Goal: Task Accomplishment & Management: Manage account settings

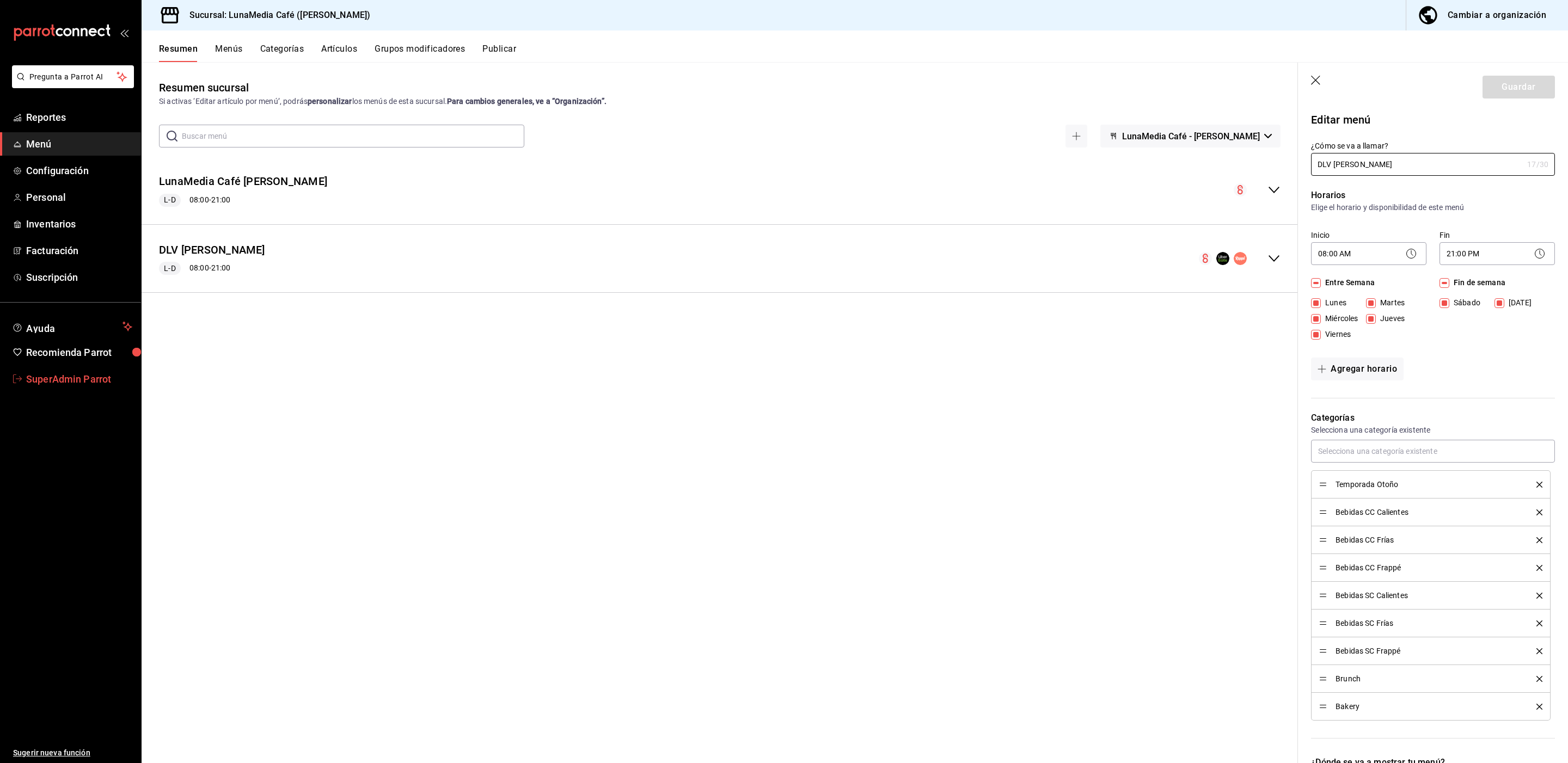
click at [93, 385] on span "SuperAdmin Parrot" at bounding box center [79, 379] width 107 height 15
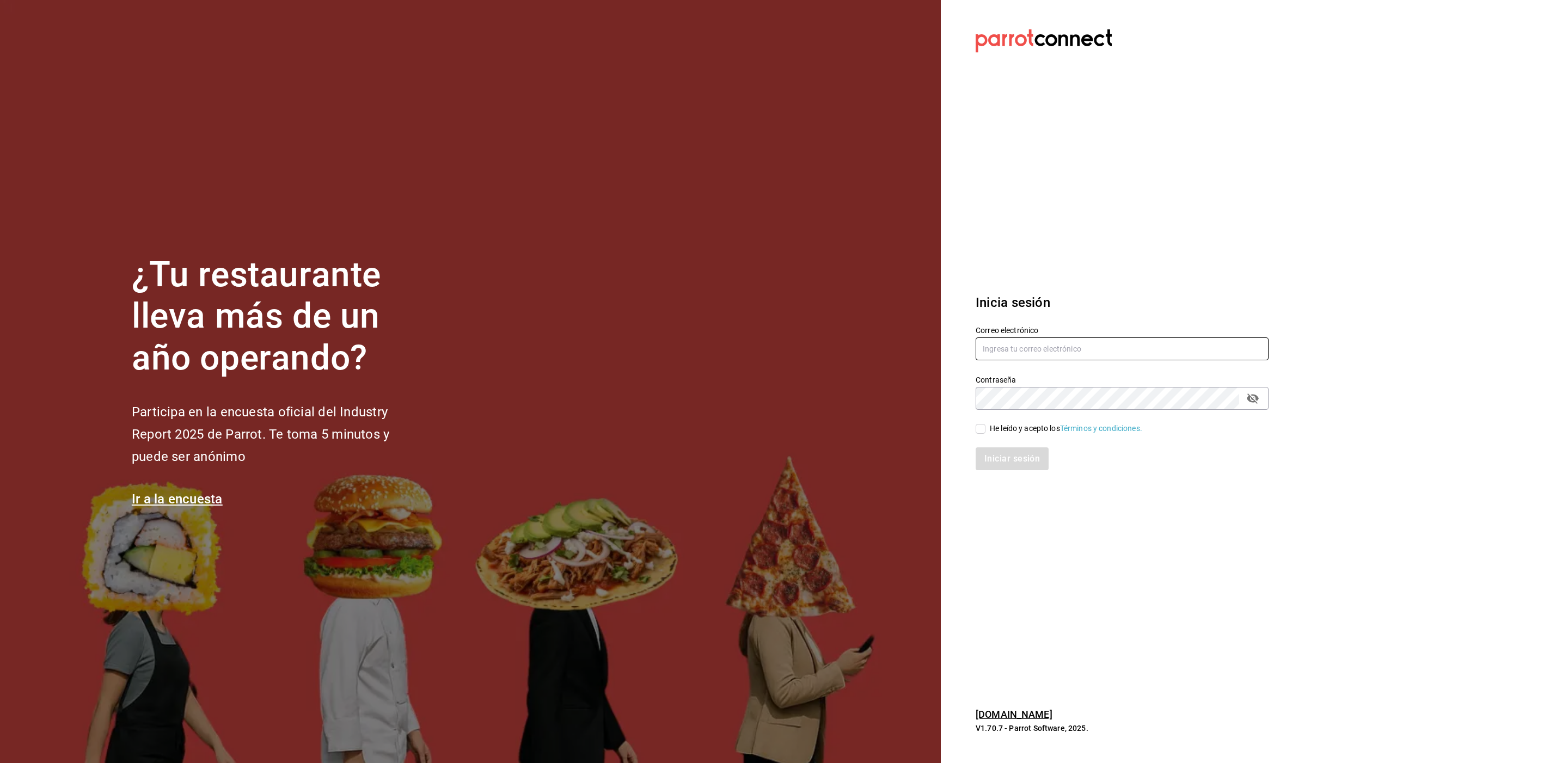
click at [987, 353] on input "text" at bounding box center [1123, 349] width 293 height 23
paste input "[EMAIL_ADDRESS][DOMAIN_NAME]"
type input "[EMAIL_ADDRESS][DOMAIN_NAME]"
click at [995, 424] on div "He leído y acepto los Términos y condiciones." at bounding box center [1066, 428] width 152 height 11
click at [985, 424] on input "He leído y acepto los Términos y condiciones." at bounding box center [981, 429] width 10 height 10
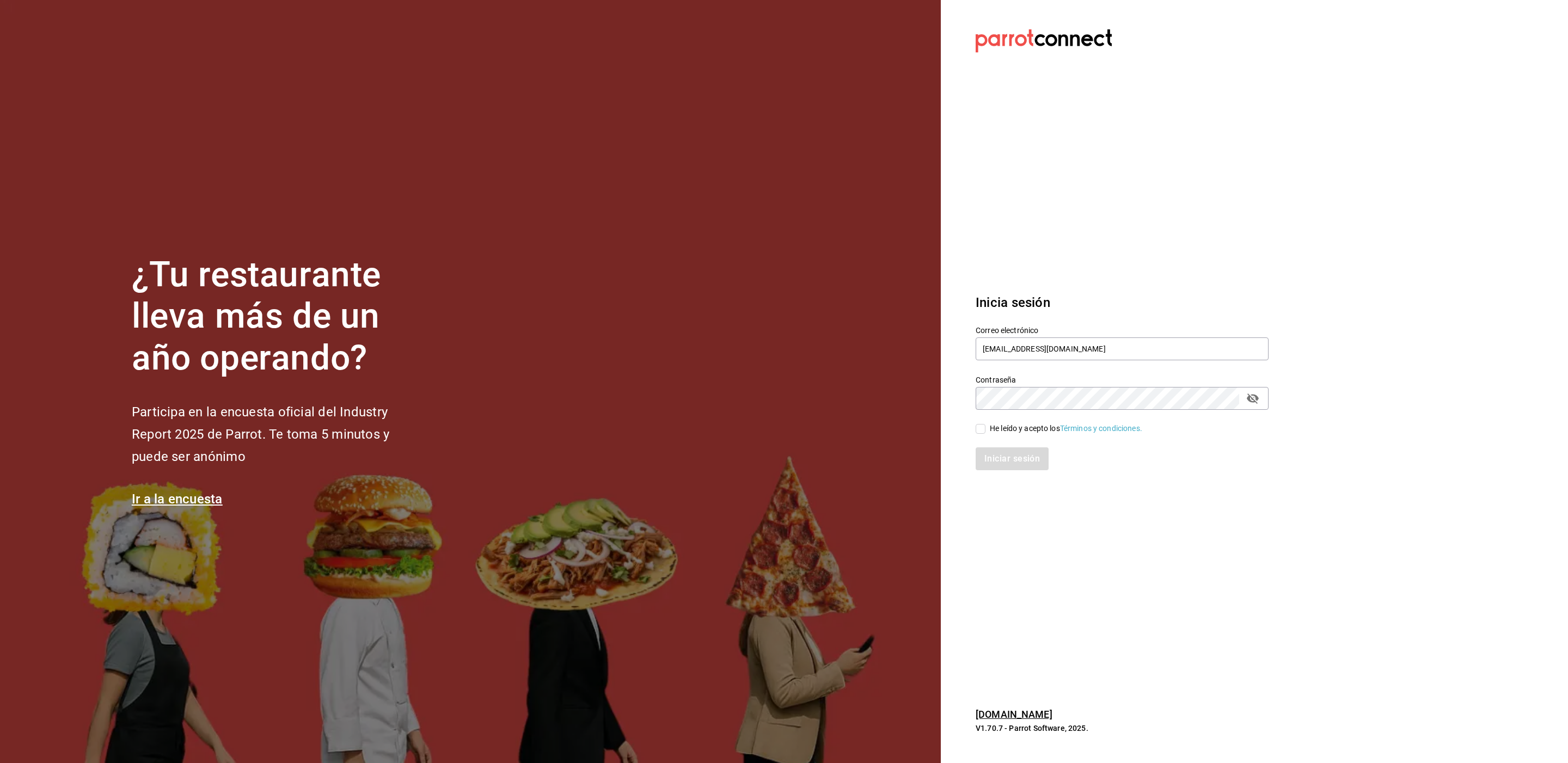
checkbox input "true"
click at [995, 456] on button "Iniciar sesión" at bounding box center [1013, 458] width 74 height 23
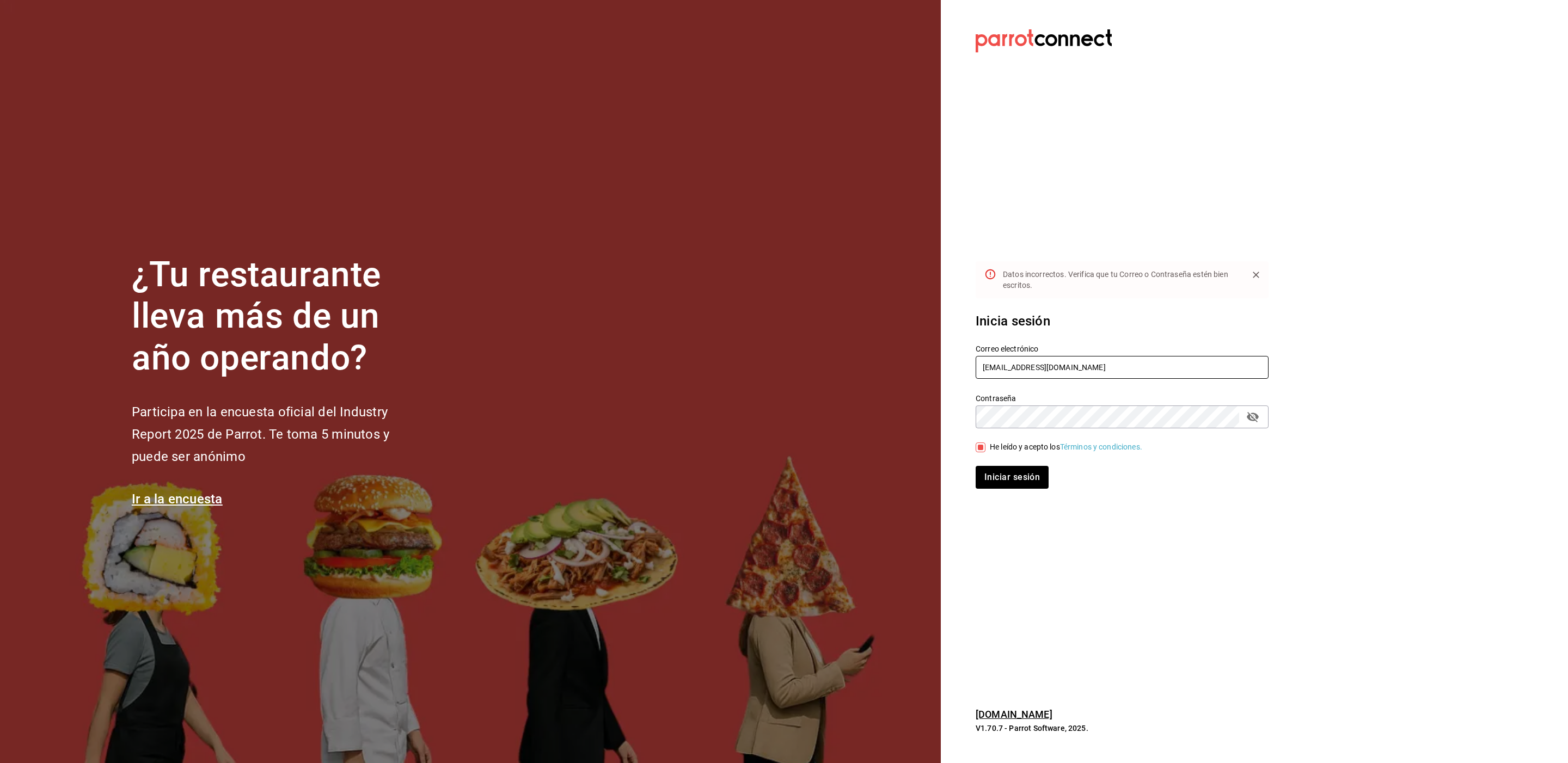
click at [1084, 373] on input "[EMAIL_ADDRESS][DOMAIN_NAME]" at bounding box center [1123, 368] width 293 height 23
click at [901, 406] on div "¿Tu restaurante lleva más de un año operando? Participa en la encuesta oficial …" at bounding box center [784, 382] width 1568 height 763
click at [993, 481] on button "Iniciar sesión" at bounding box center [1013, 477] width 74 height 23
drag, startPoint x: 1082, startPoint y: 369, endPoint x: 887, endPoint y: 335, distance: 197.9
click at [887, 335] on div "¿Tu restaurante lleva más de un año operando? Participa en la encuesta oficial …" at bounding box center [784, 382] width 1568 height 763
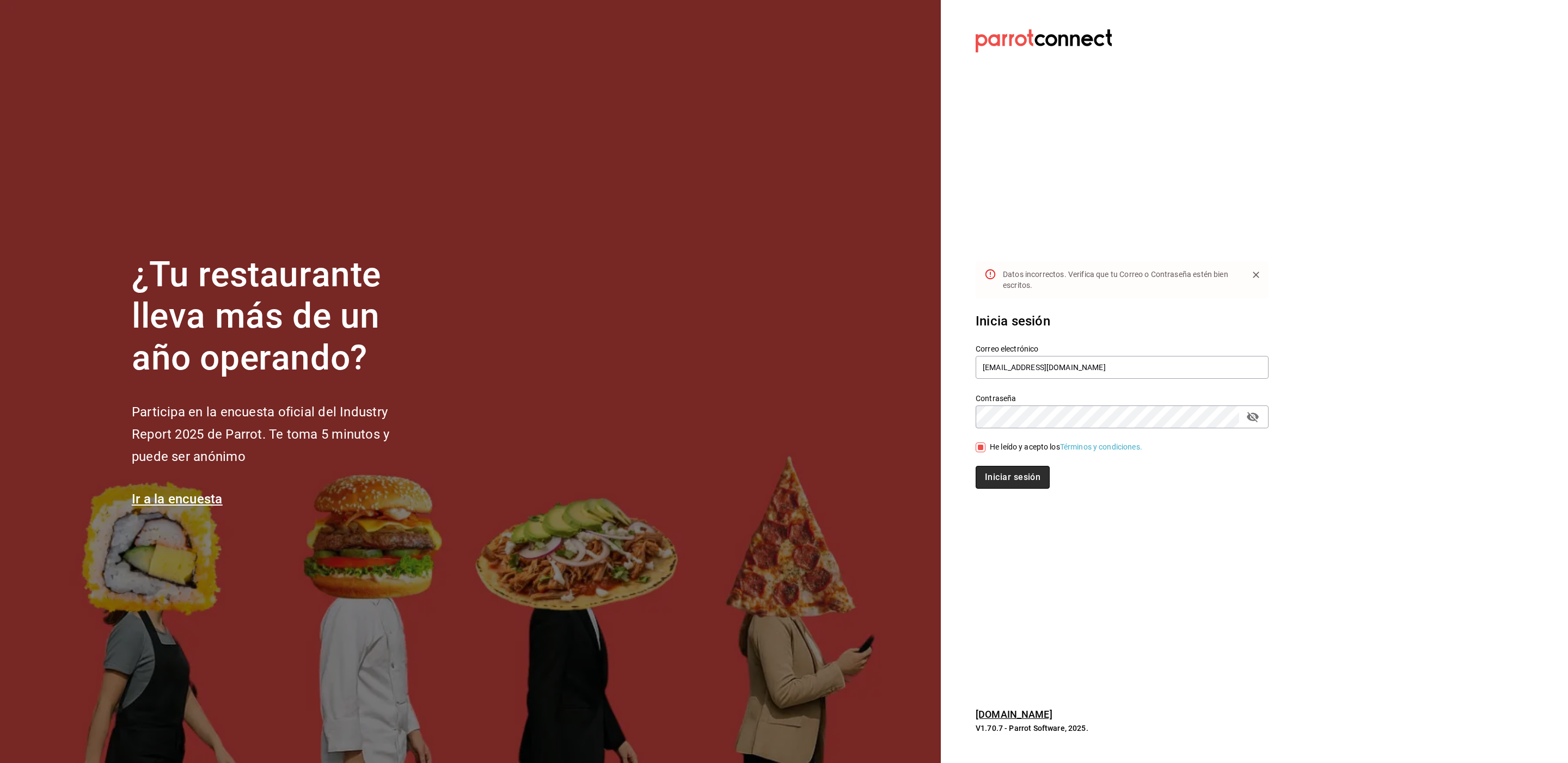
click at [1008, 483] on button "Iniciar sesión" at bounding box center [1013, 477] width 74 height 23
click at [1063, 365] on input "[EMAIL_ADDRESS][DOMAIN_NAME]" at bounding box center [1123, 368] width 293 height 23
click at [1033, 469] on button "Iniciar sesión" at bounding box center [1013, 477] width 74 height 23
click at [1253, 420] on icon "passwordField" at bounding box center [1253, 417] width 12 height 10
click at [942, 411] on section "Datos incorrectos. Verifica que tu Correo o Contraseña estén bien escritos. Ini…" at bounding box center [1118, 382] width 354 height 763
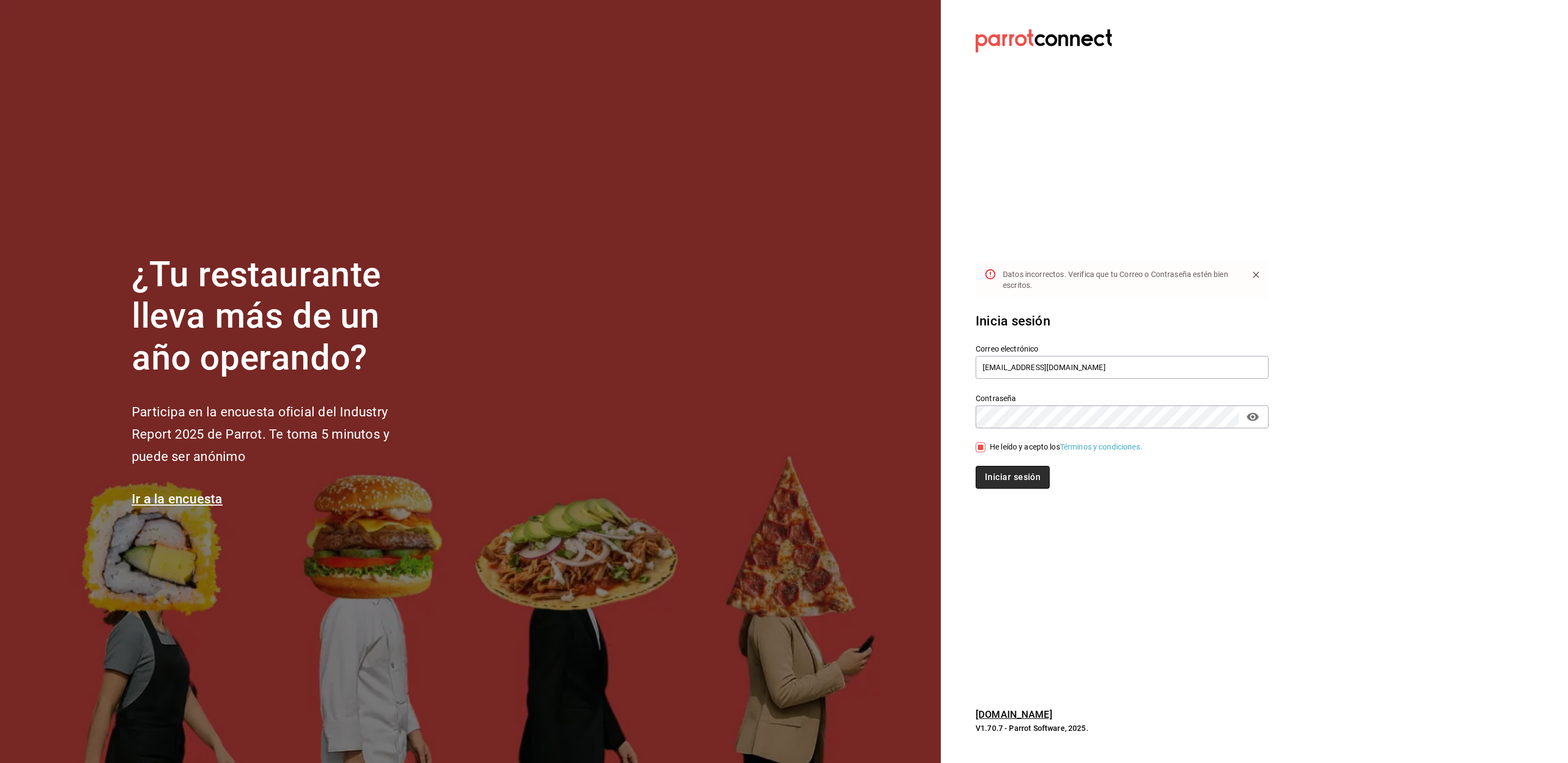
click at [999, 475] on button "Iniciar sesión" at bounding box center [1013, 477] width 74 height 23
drag, startPoint x: 1081, startPoint y: 370, endPoint x: 857, endPoint y: 324, distance: 228.7
click at [857, 324] on div "¿Tu restaurante lleva más de un año operando? Participa en la encuesta oficial …" at bounding box center [784, 382] width 1568 height 763
type input "pickupcoffee@cdmx.com"
click at [976, 466] on button "Iniciar sesión" at bounding box center [1012, 477] width 73 height 23
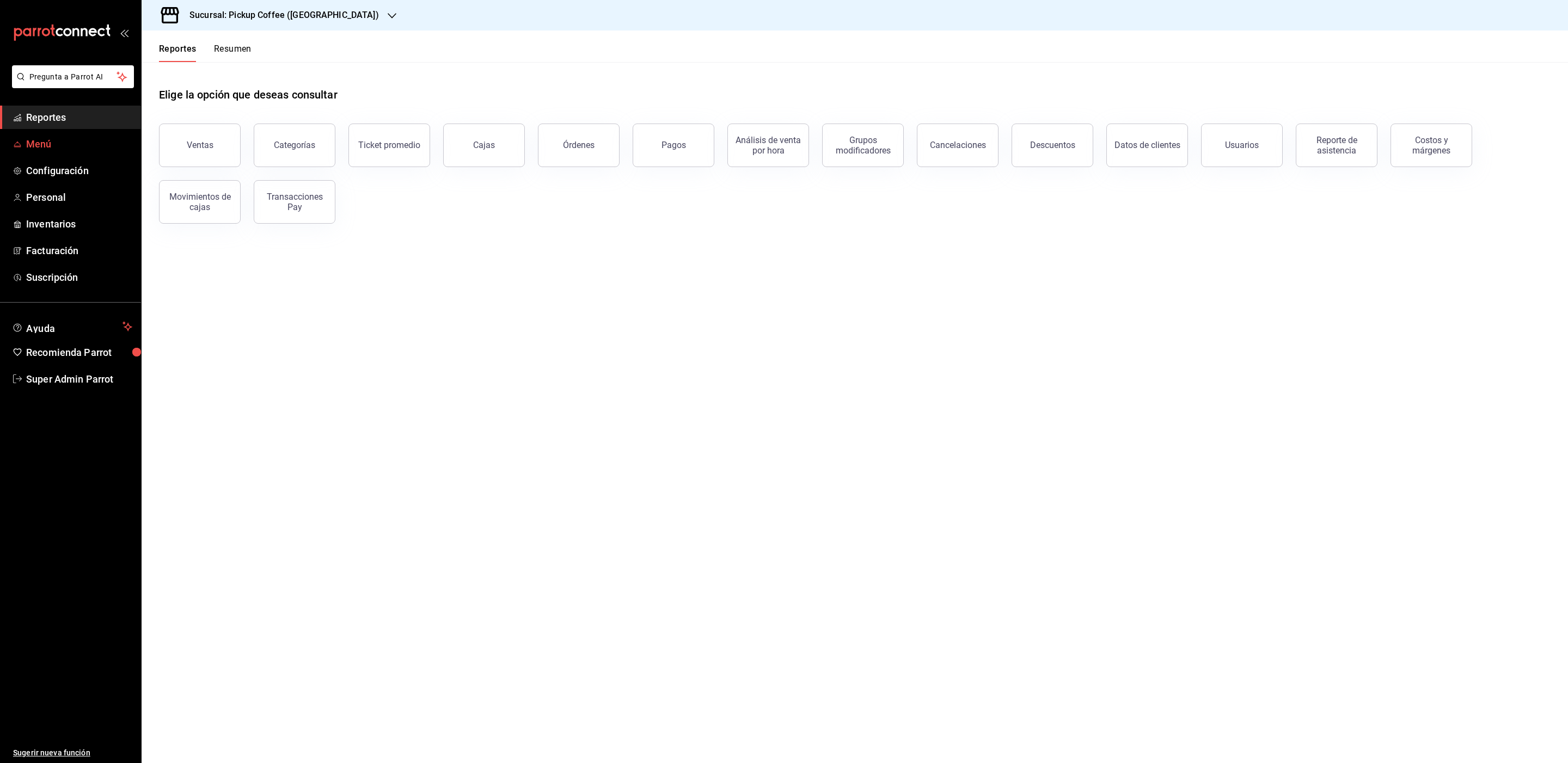
click at [67, 142] on span "Menú" at bounding box center [79, 143] width 107 height 15
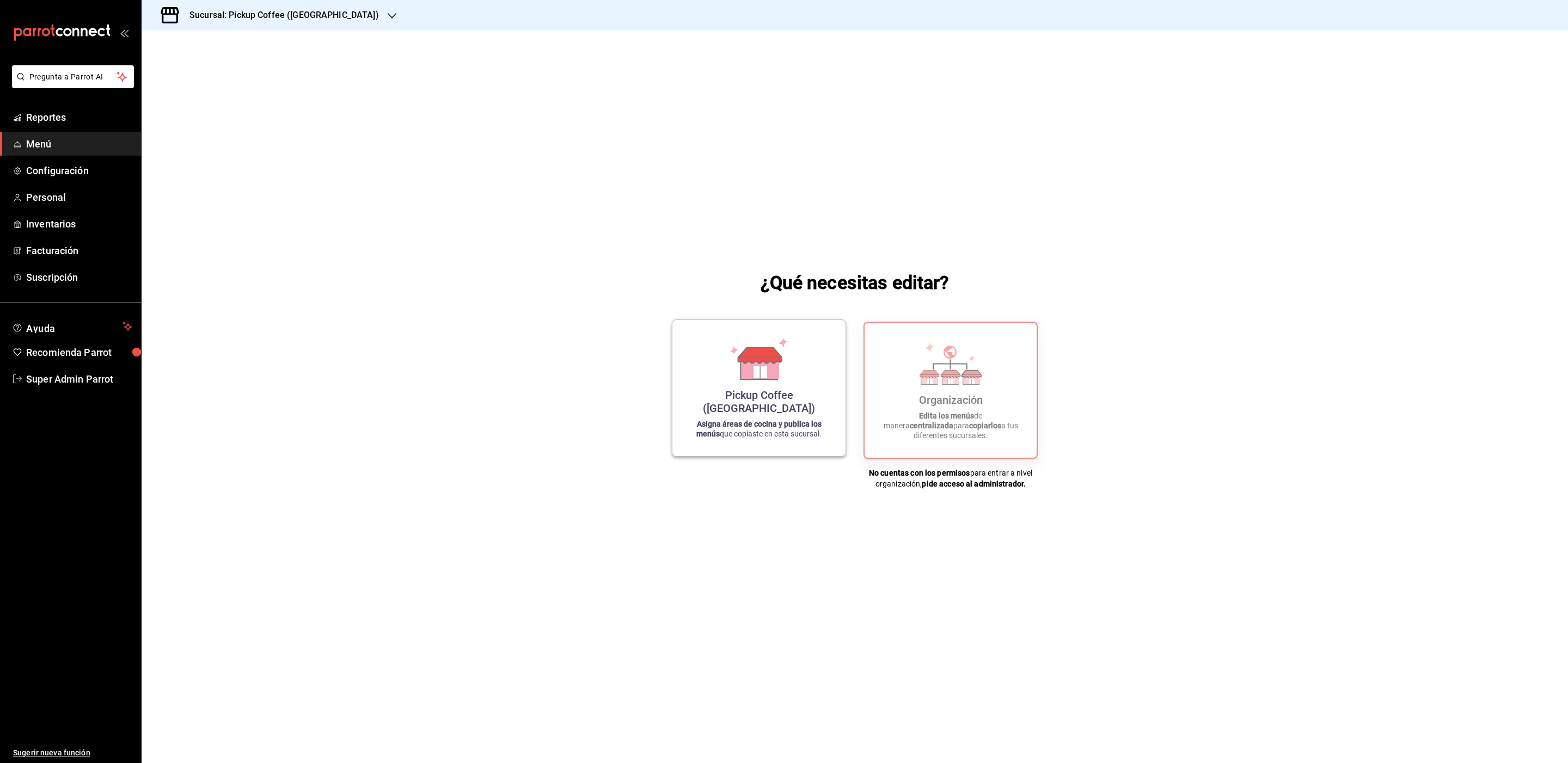
click at [777, 401] on div "Pickup Coffee (UNAM)" at bounding box center [759, 401] width 147 height 26
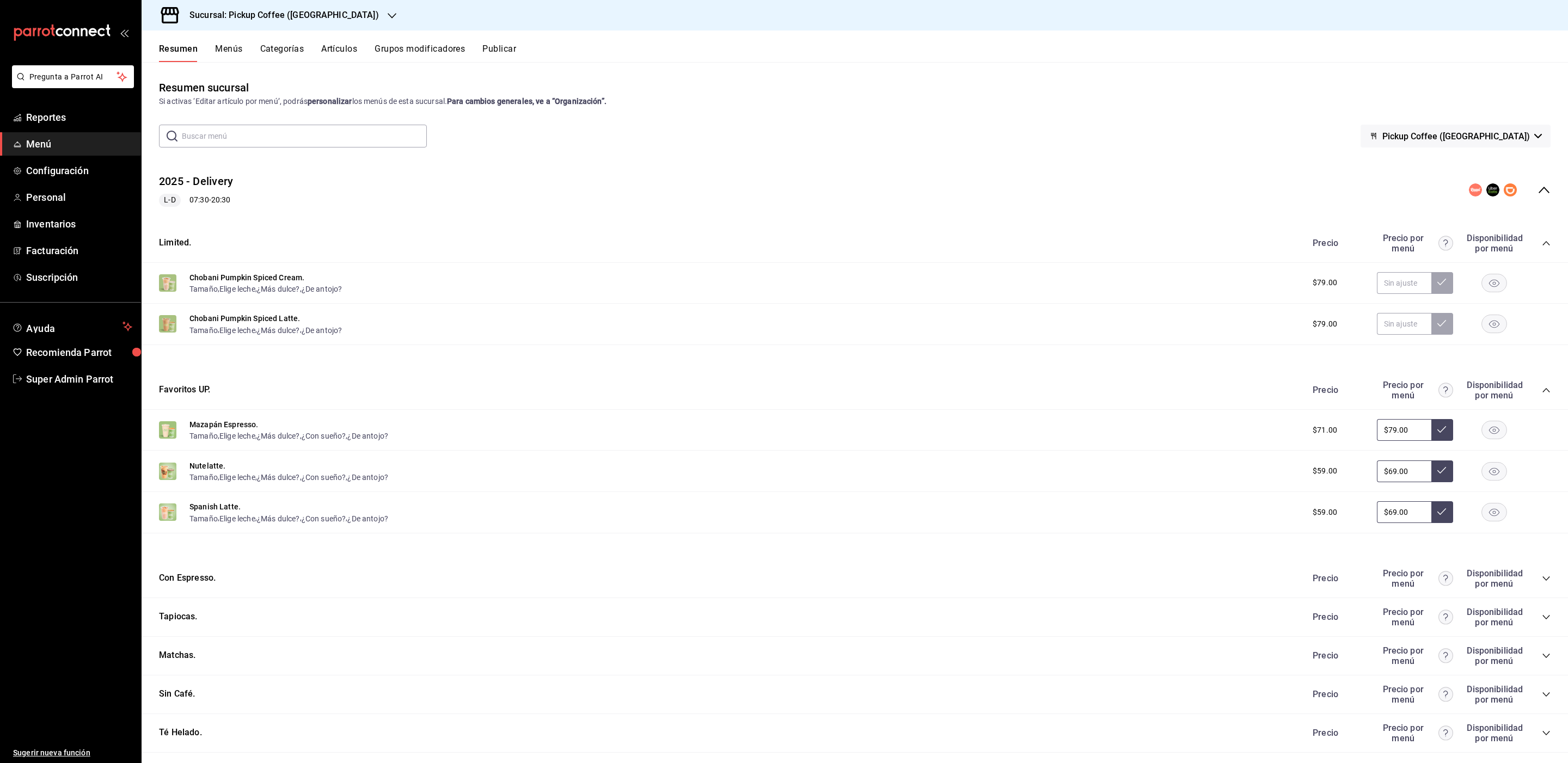
click at [227, 49] on button "Menús" at bounding box center [228, 53] width 27 height 19
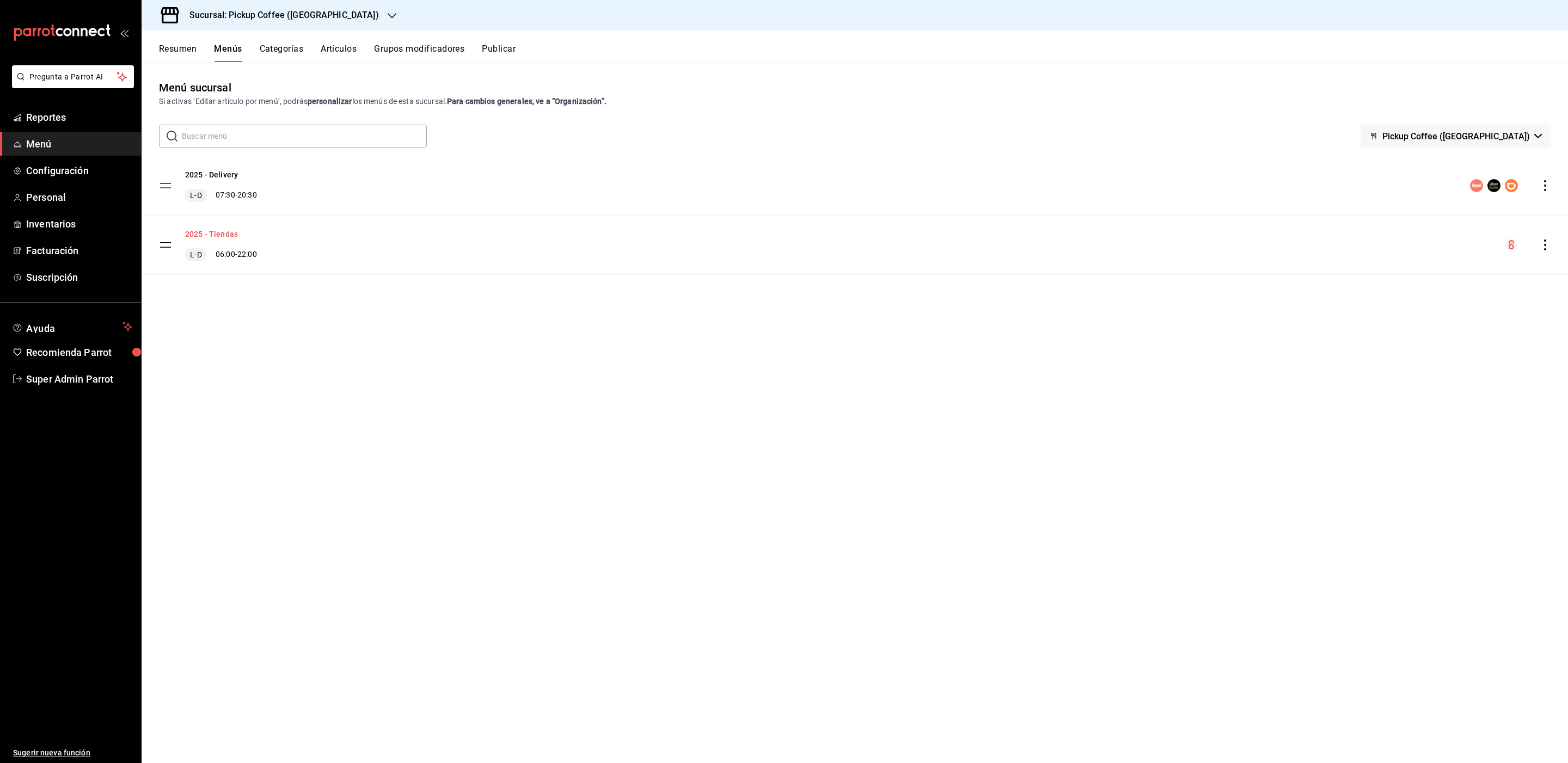
click at [214, 230] on button "2025 - Tiendas" at bounding box center [211, 234] width 53 height 11
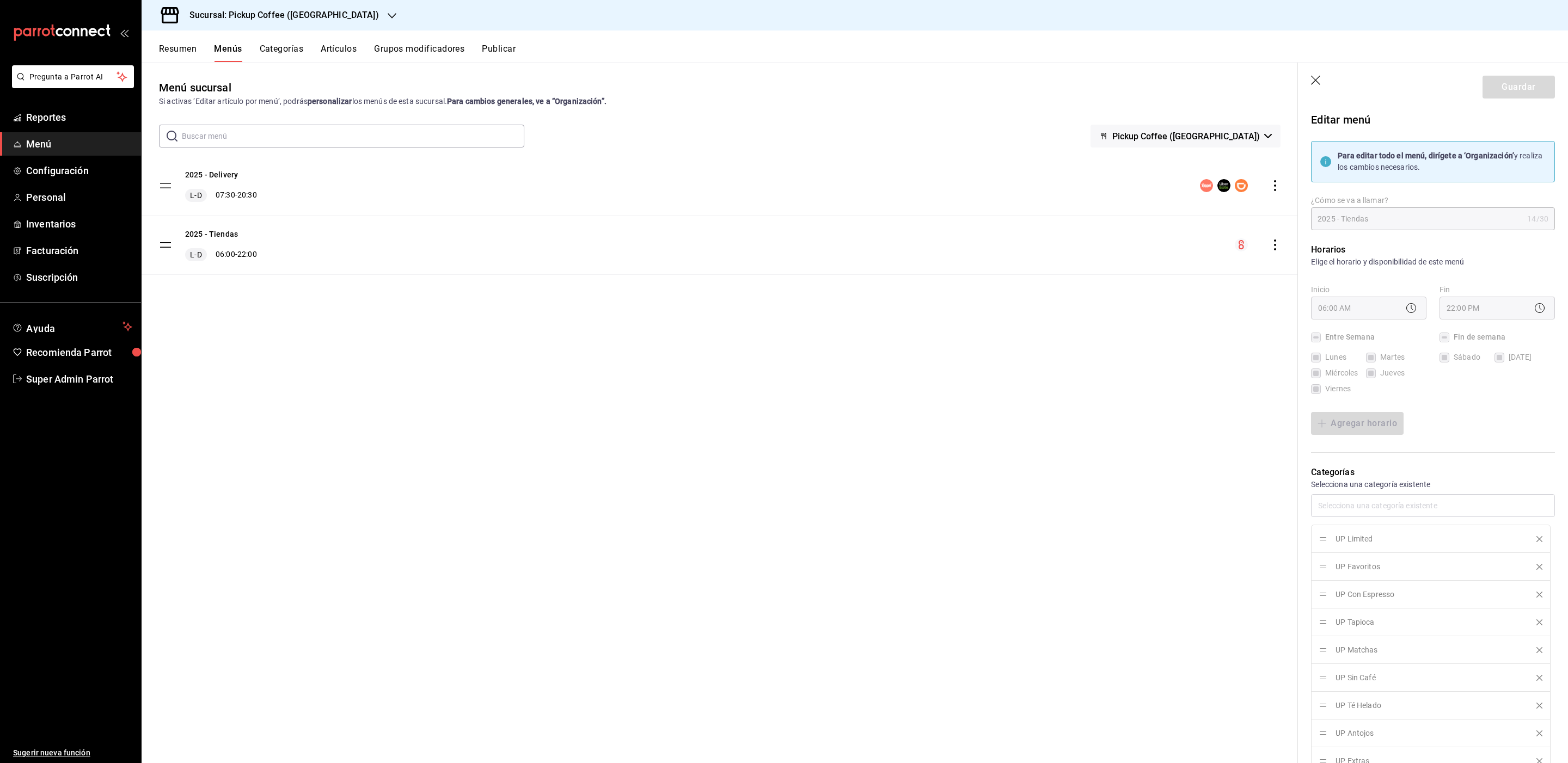
click at [1319, 84] on icon "button" at bounding box center [1315, 80] width 9 height 9
checkbox input "false"
type input "1758816302841"
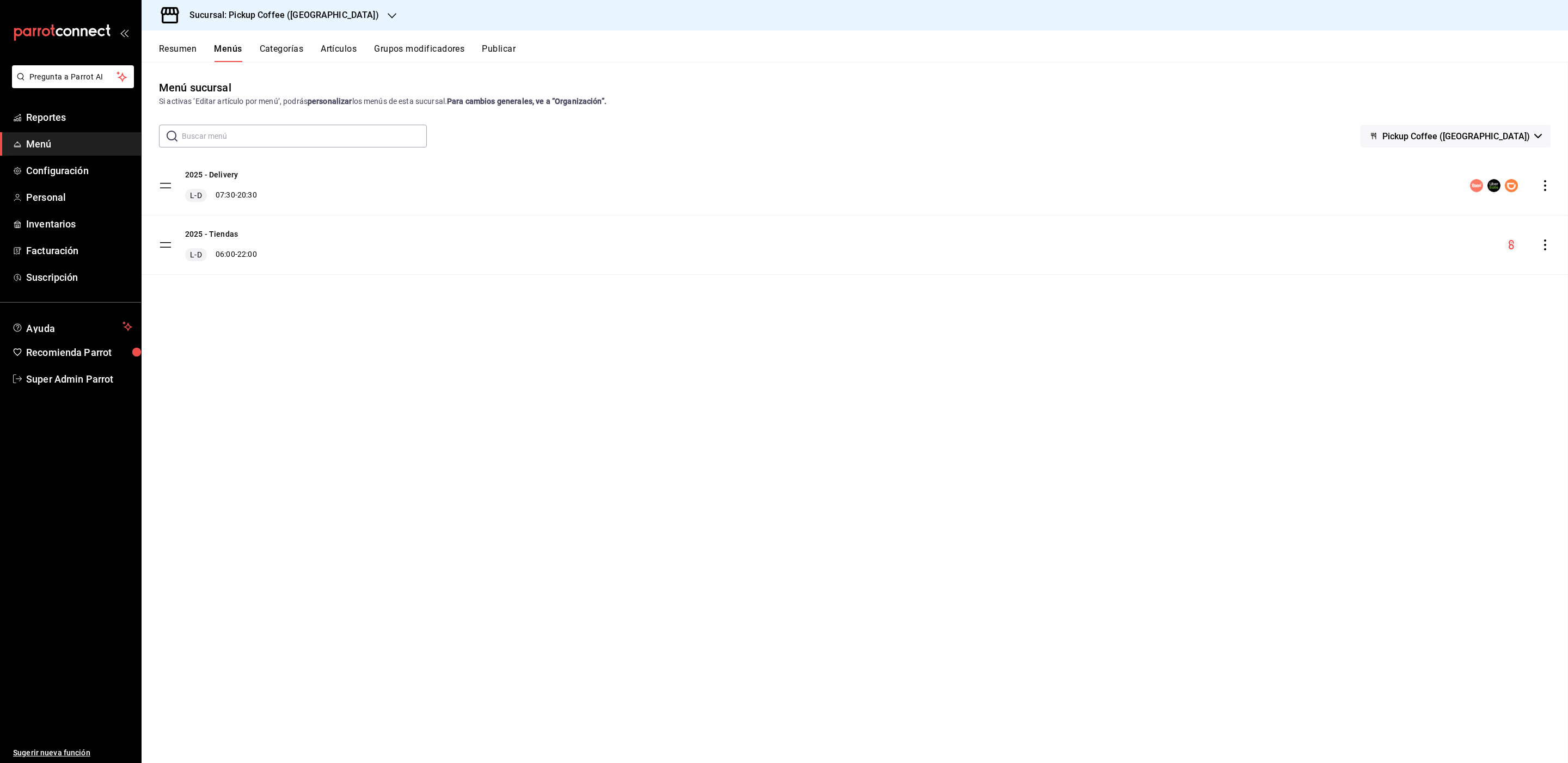
checkbox input "false"
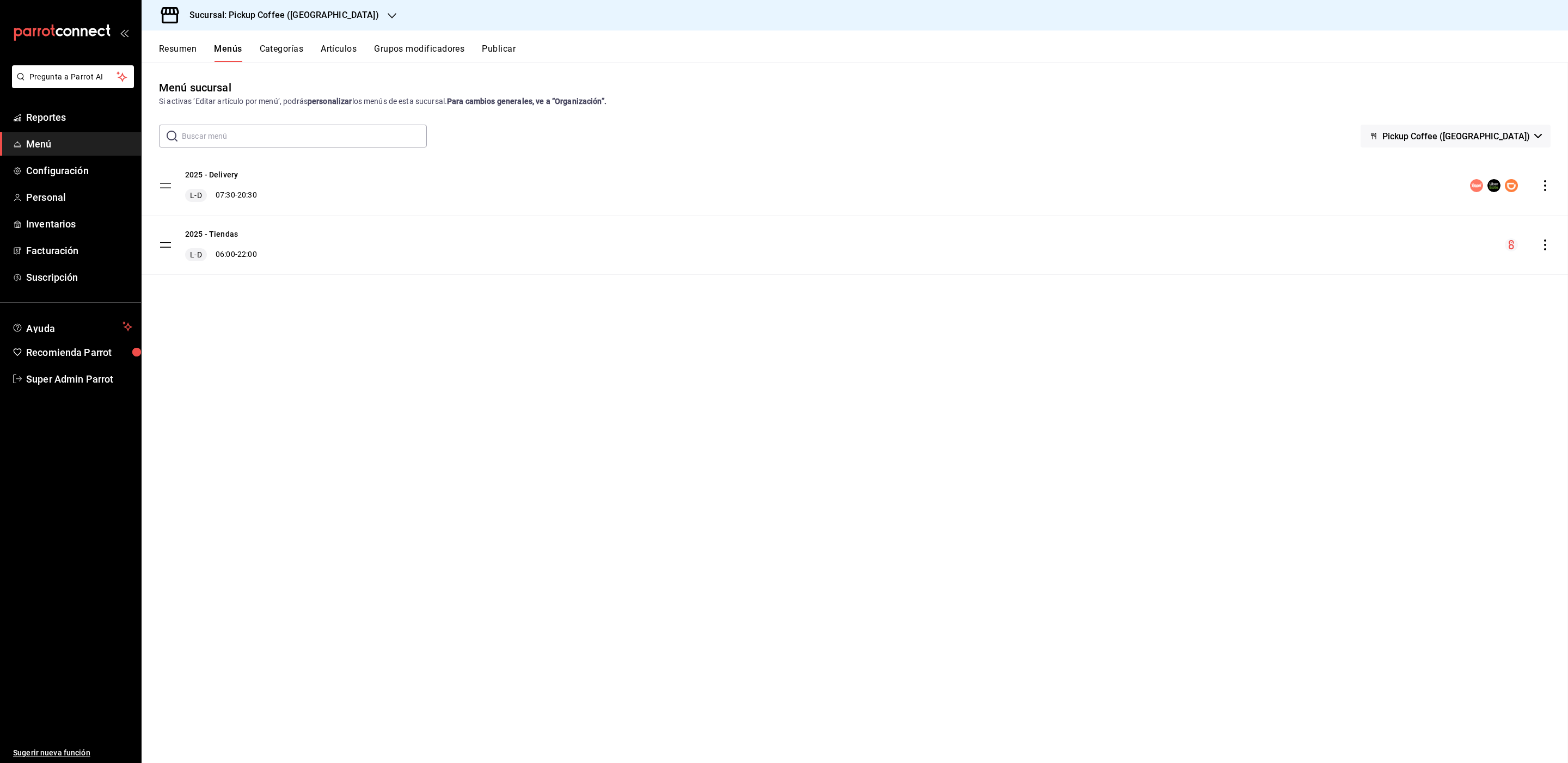
checkbox input "false"
click at [323, 14] on div "Sucursal: Pickup Coffee (UNAM)" at bounding box center [275, 15] width 250 height 31
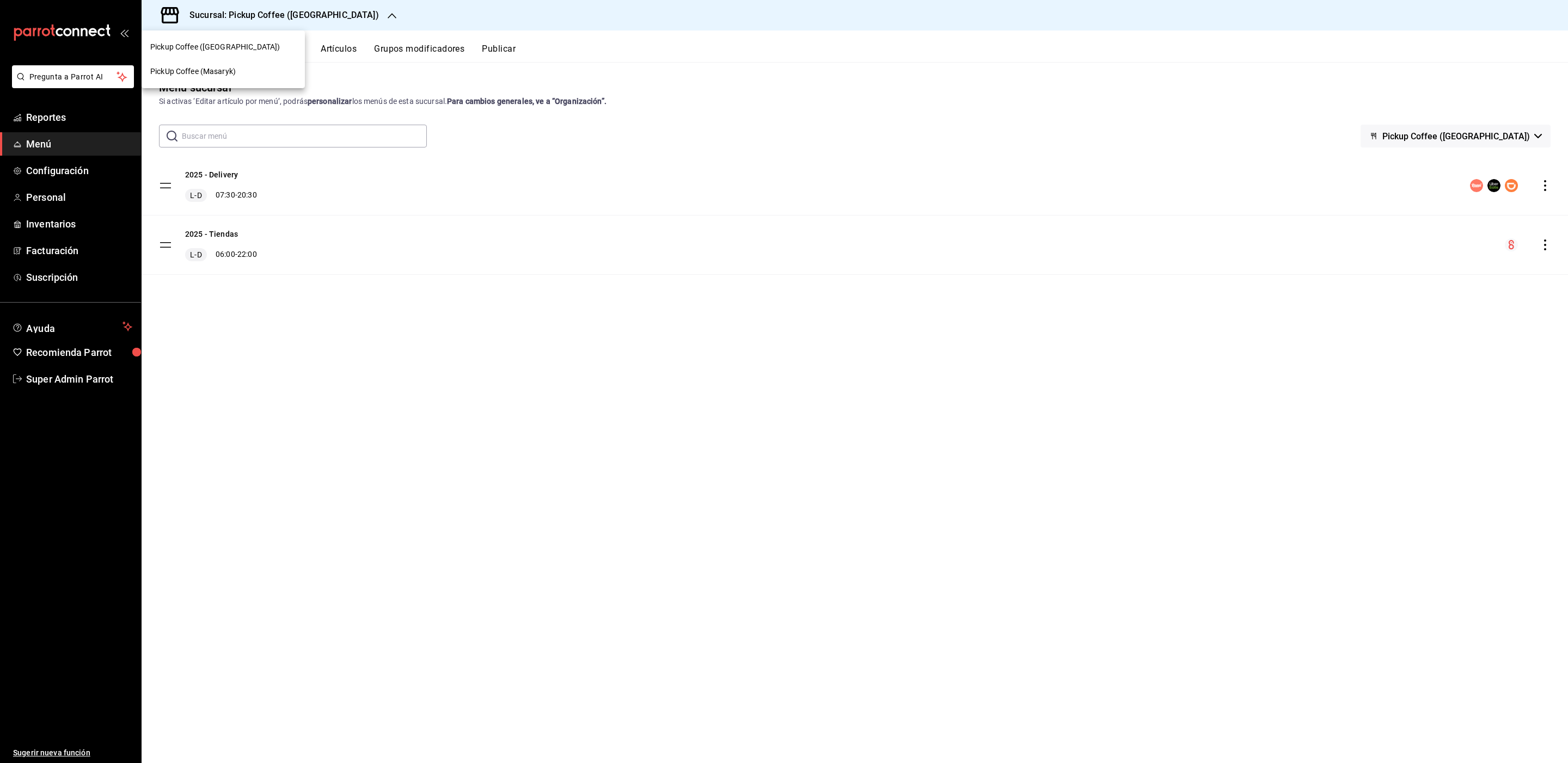
click at [323, 14] on div at bounding box center [784, 382] width 1568 height 763
click at [54, 384] on span "Super Admin Parrot" at bounding box center [79, 379] width 107 height 15
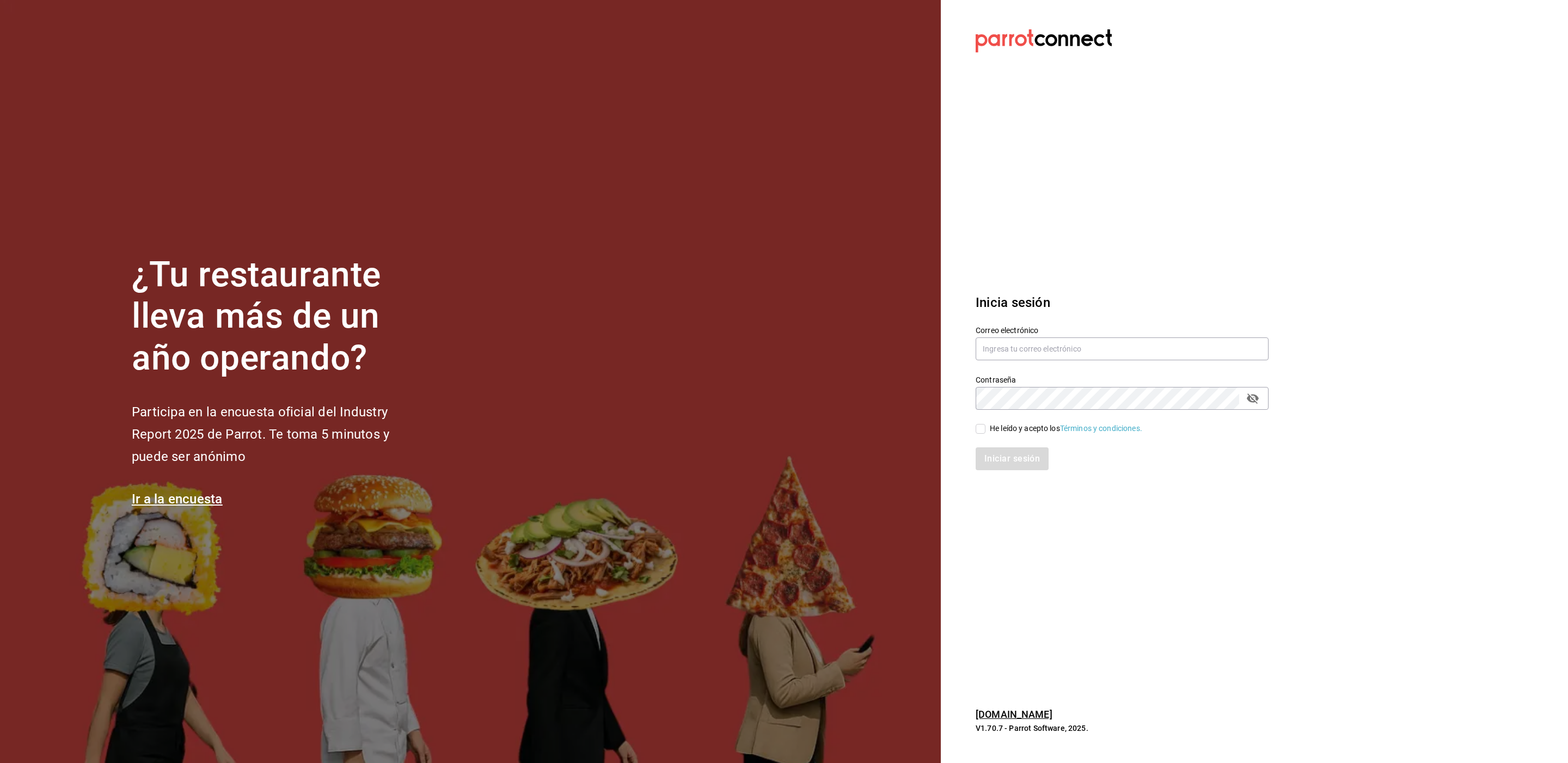
click at [1110, 363] on div "Contraseña Contraseña" at bounding box center [1115, 386] width 306 height 48
click at [1090, 355] on input "text" at bounding box center [1123, 349] width 293 height 23
type input "[EMAIL_ADDRESS][DOMAIN_NAME]"
click at [1019, 428] on div "He leído y acepto los Términos y condiciones." at bounding box center [1066, 428] width 152 height 11
click at [985, 428] on input "He leído y acepto los Términos y condiciones." at bounding box center [981, 429] width 10 height 10
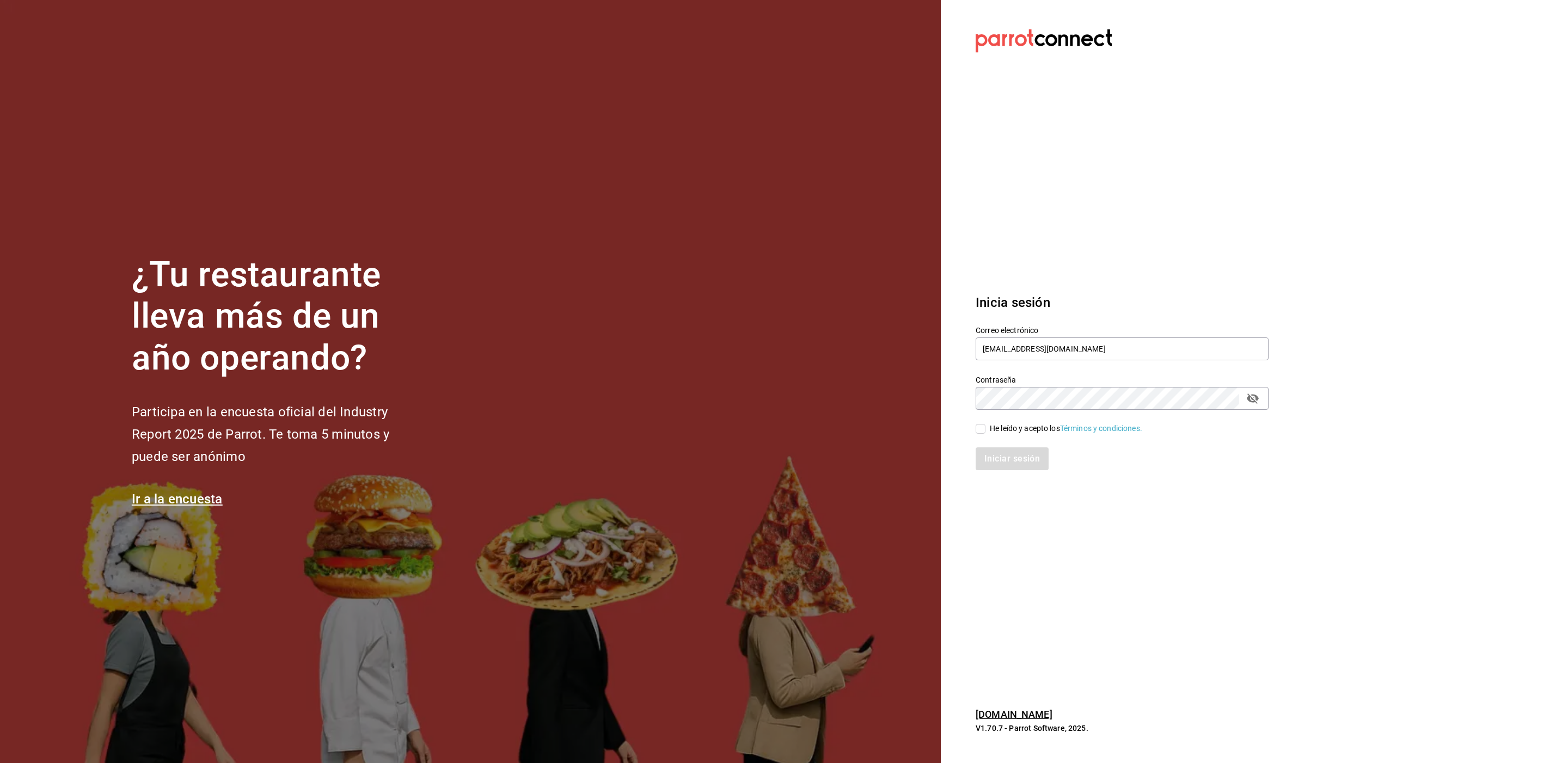
checkbox input "true"
click at [1013, 459] on button "Iniciar sesión" at bounding box center [1013, 458] width 74 height 23
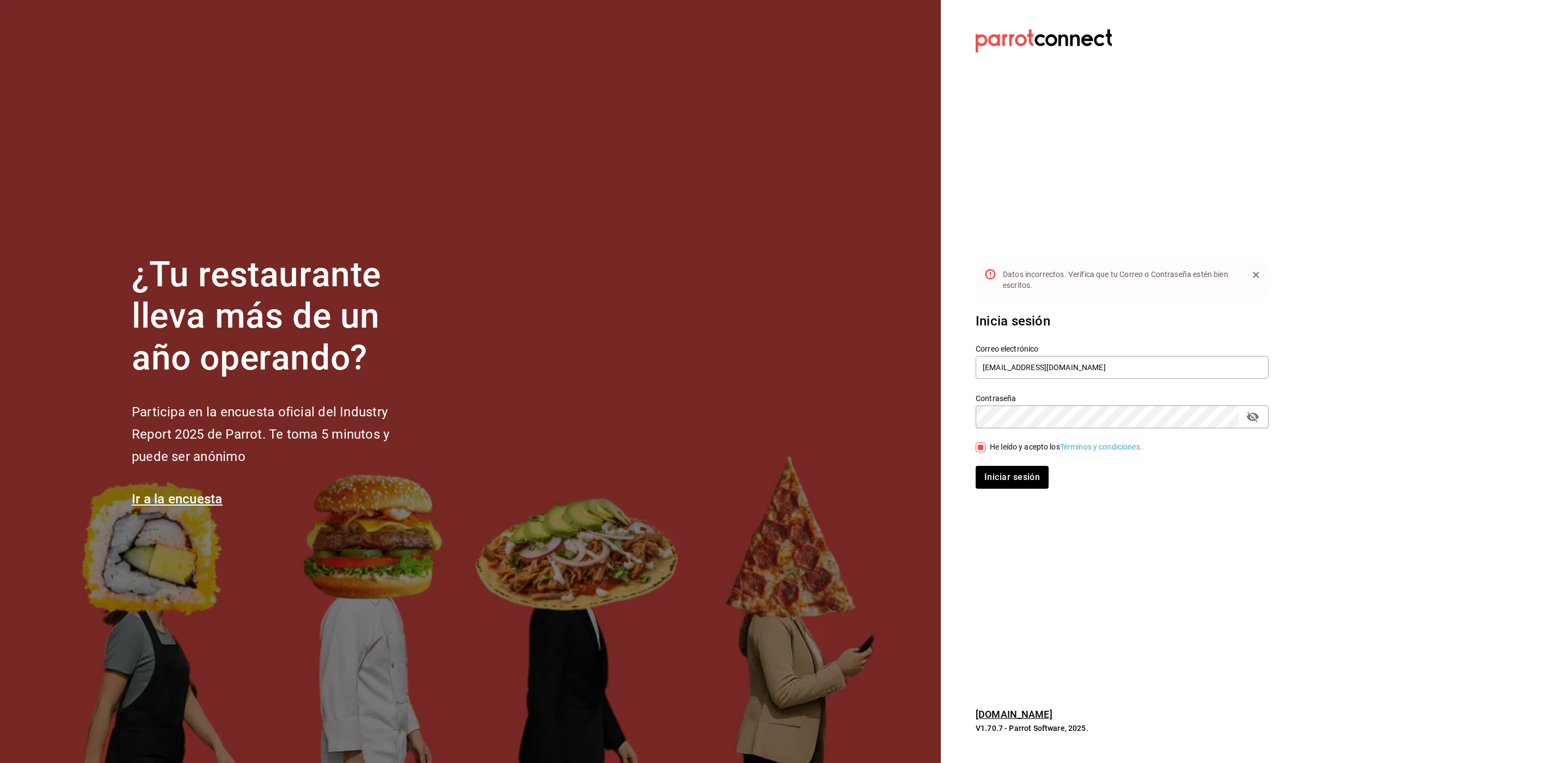
click at [1244, 410] on div "Contraseña" at bounding box center [1123, 416] width 293 height 23
click at [1251, 415] on icon "passwordField" at bounding box center [1252, 416] width 13 height 13
click at [976, 466] on button "Iniciar sesión" at bounding box center [1012, 477] width 73 height 23
click at [1012, 469] on button "Iniciar sesión" at bounding box center [1013, 477] width 74 height 23
type input "pickupcoffee@cdmx.com"
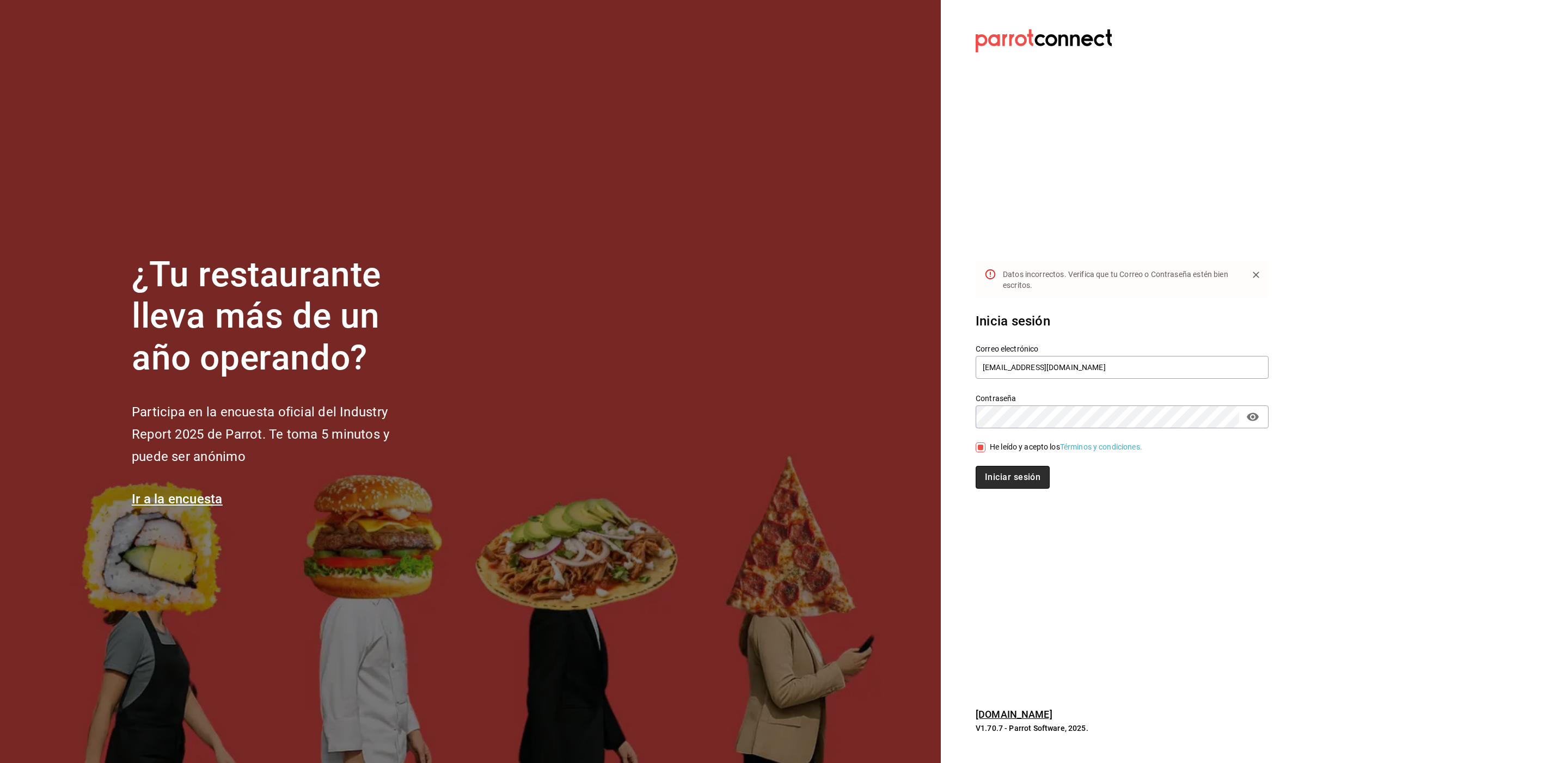
click at [1023, 476] on button "Iniciar sesión" at bounding box center [1013, 477] width 74 height 23
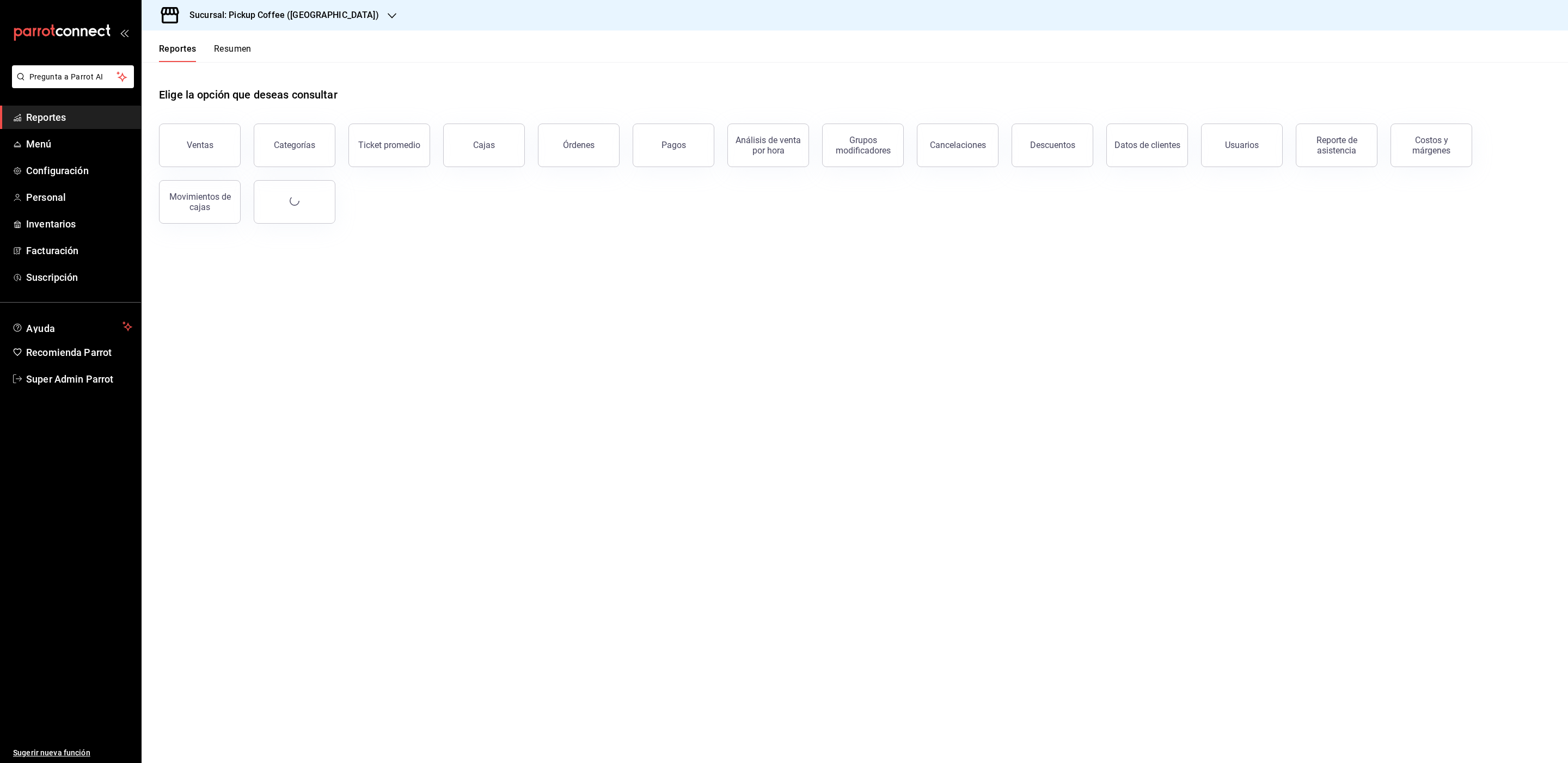
click at [283, 16] on h3 "Sucursal: Pickup Coffee ([GEOGRAPHIC_DATA])" at bounding box center [279, 15] width 198 height 13
click at [283, 16] on div at bounding box center [784, 382] width 1568 height 763
click at [48, 201] on span "Personal" at bounding box center [79, 197] width 107 height 15
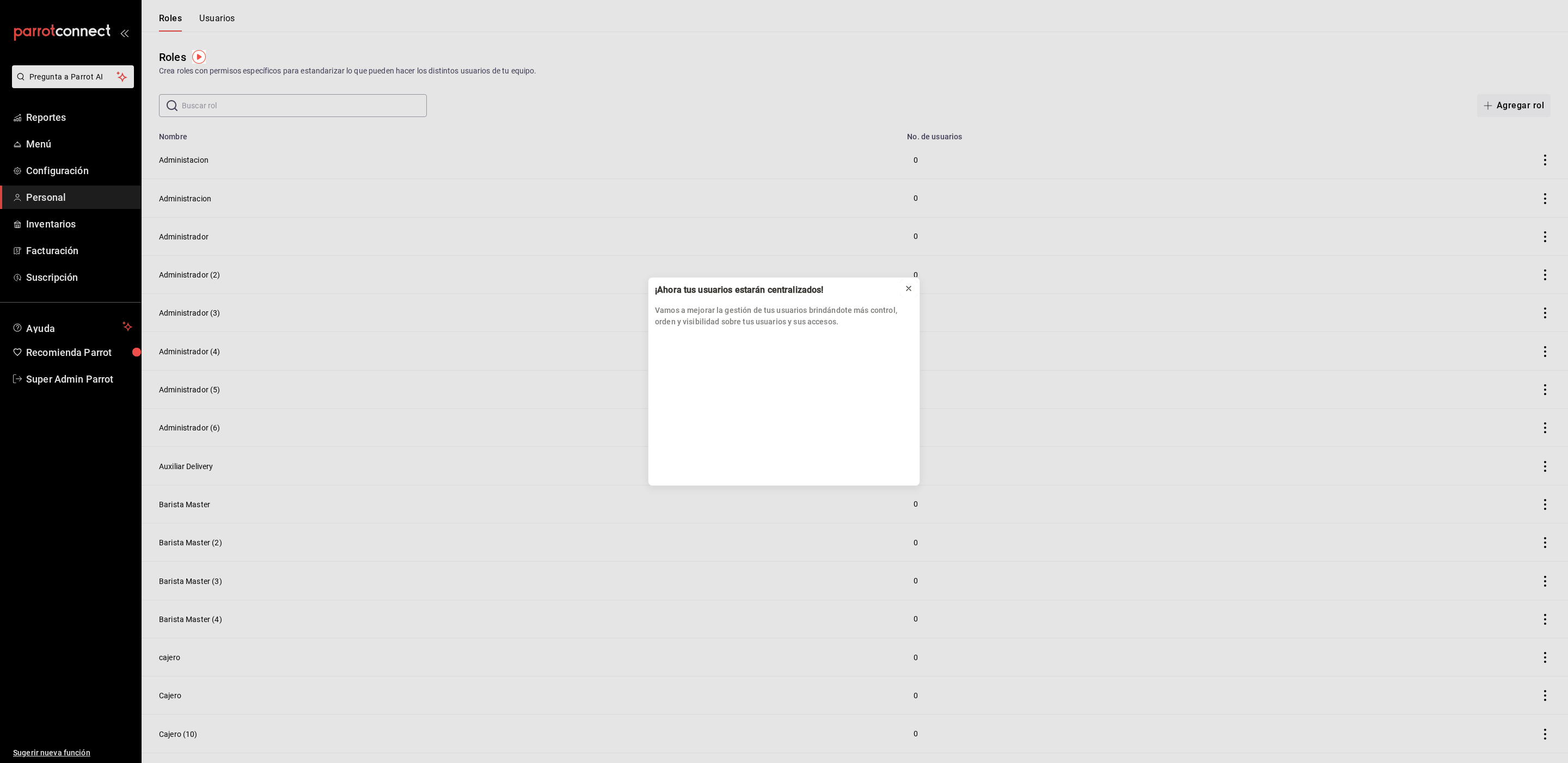
click at [907, 288] on icon at bounding box center [909, 288] width 9 height 9
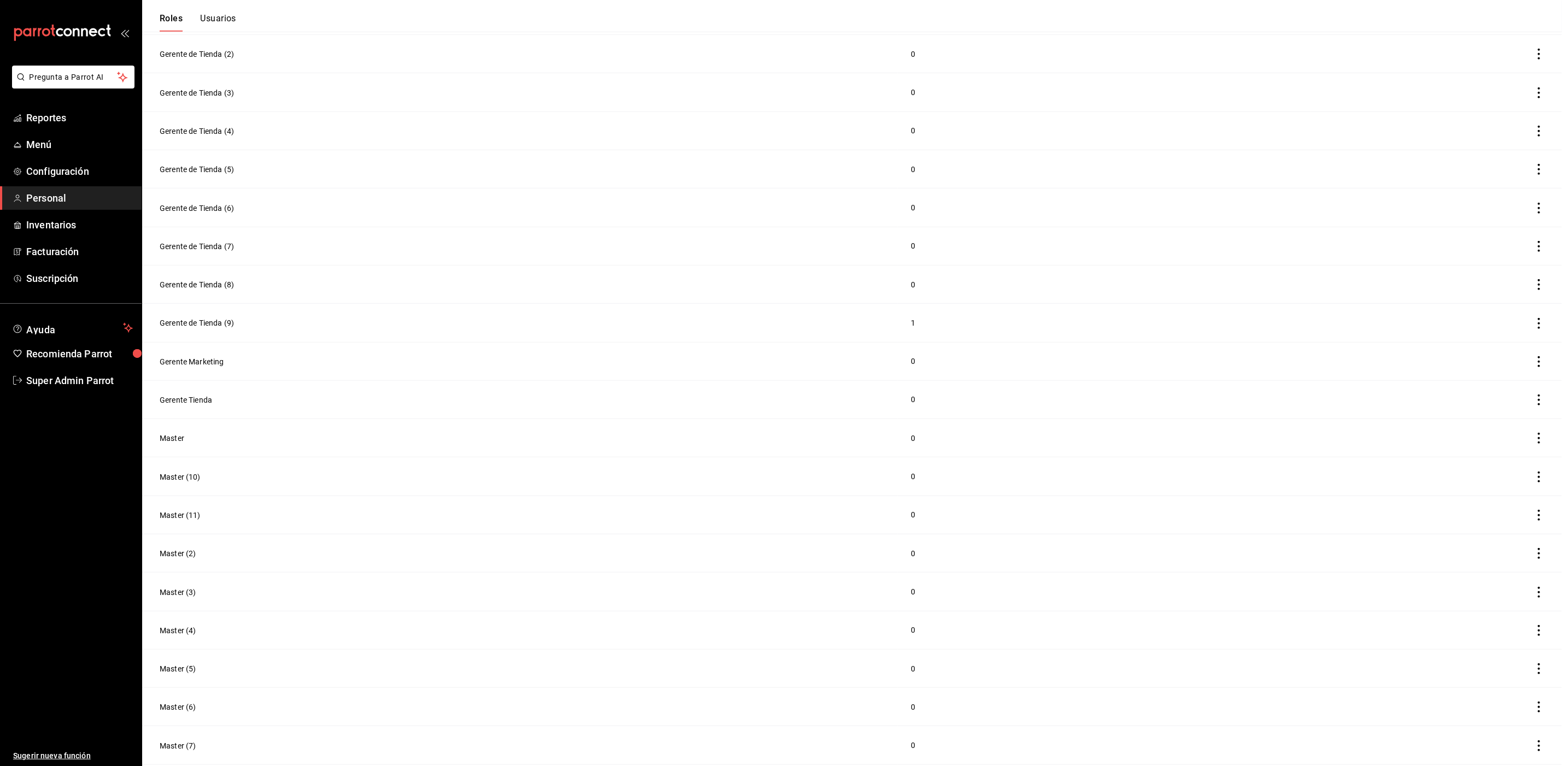
scroll to position [3631, 0]
click at [195, 746] on button "Super Admin" at bounding box center [182, 747] width 44 height 11
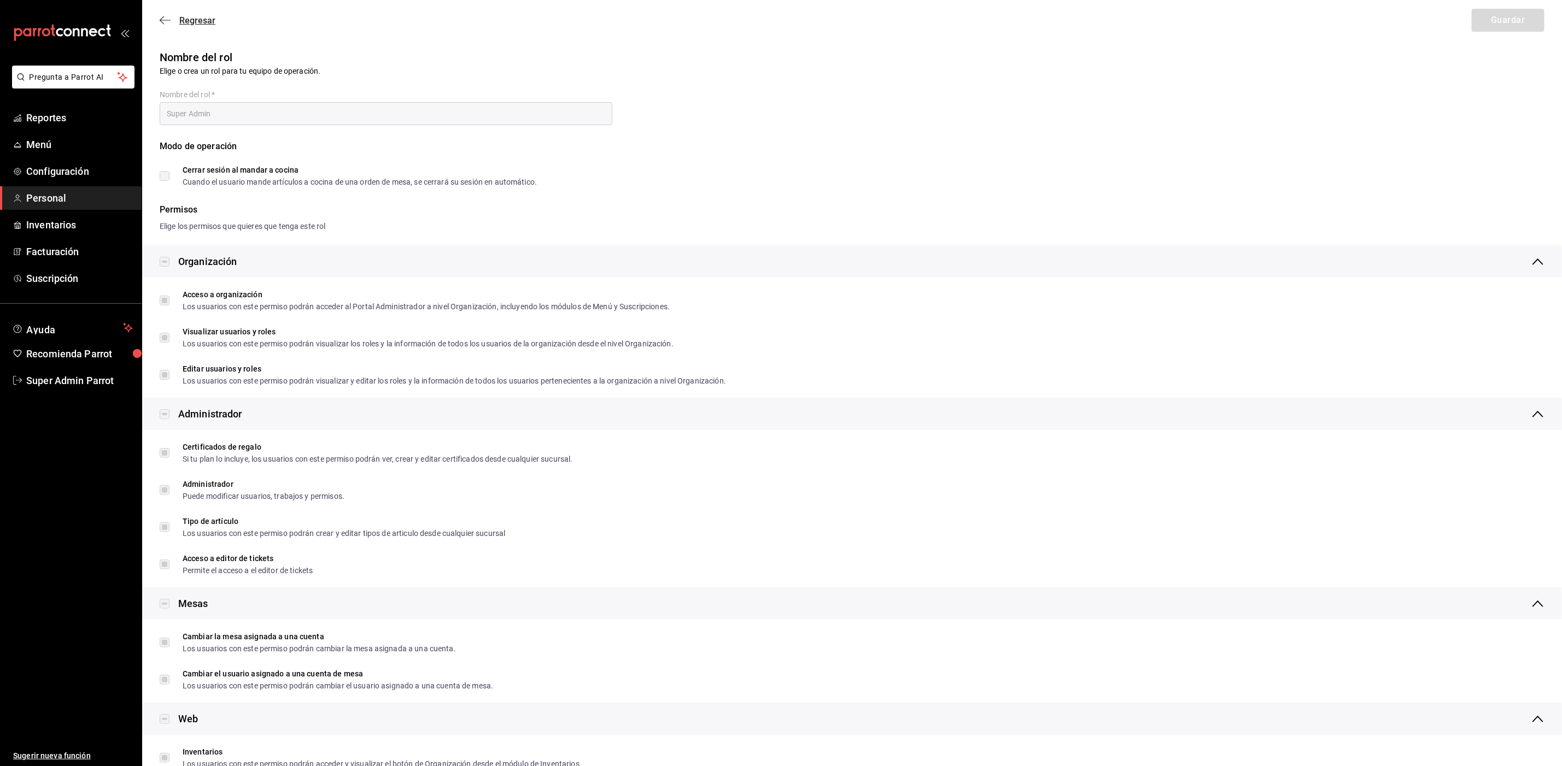
click at [184, 21] on span "Regresar" at bounding box center [197, 20] width 36 height 10
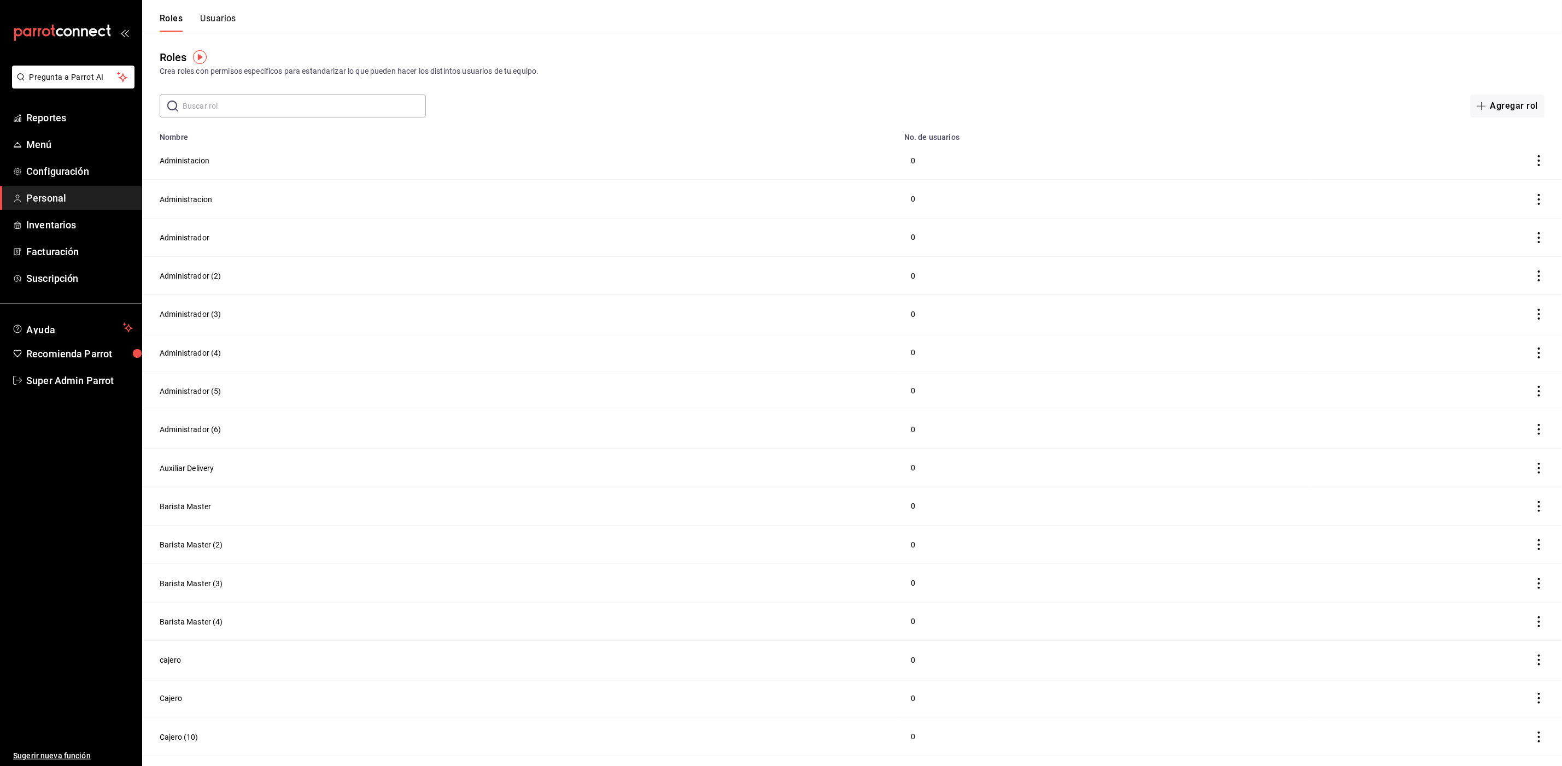
click at [210, 14] on button "Usuarios" at bounding box center [218, 22] width 36 height 19
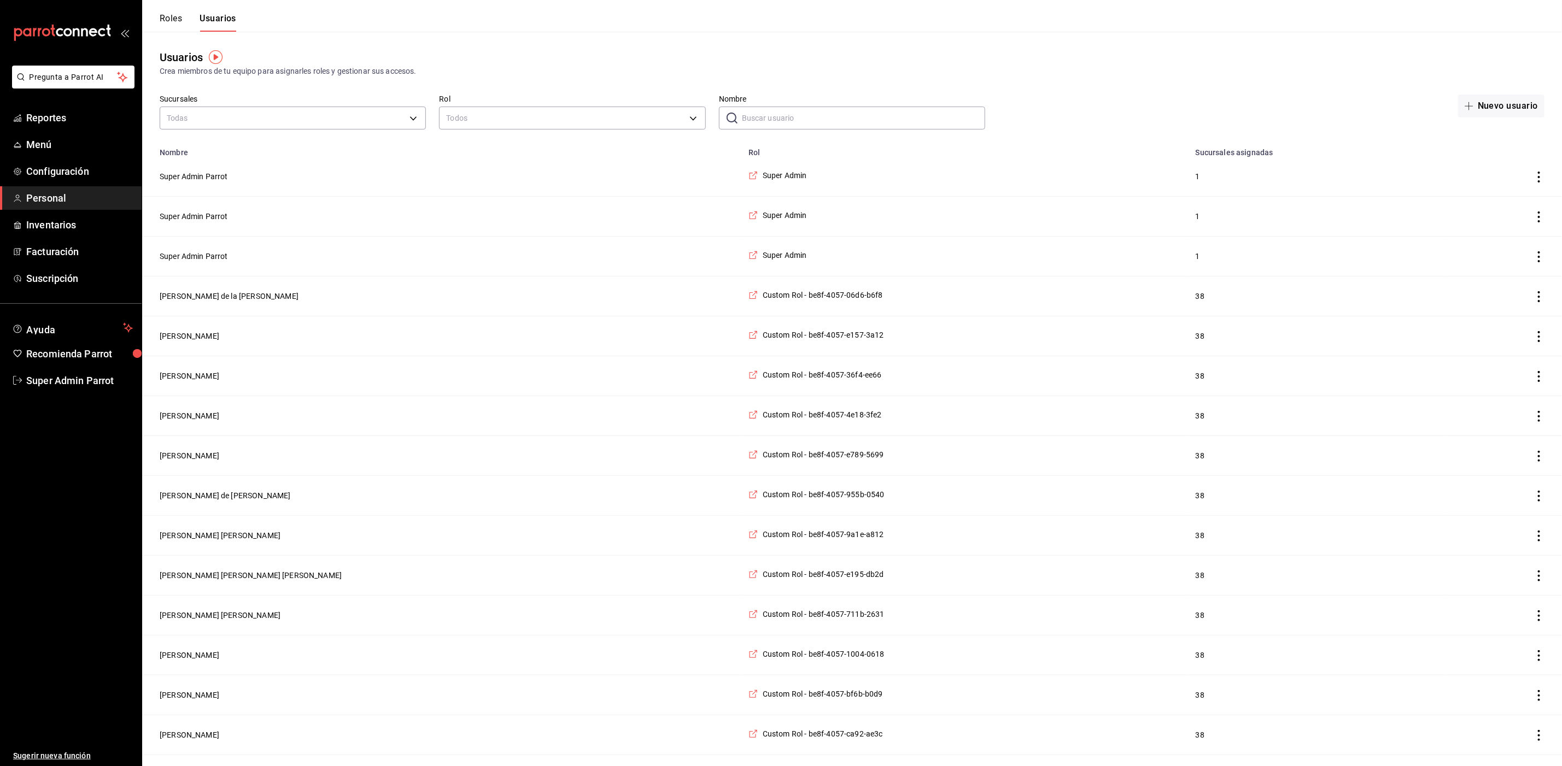
click at [770, 120] on input "Nombre" at bounding box center [863, 118] width 243 height 22
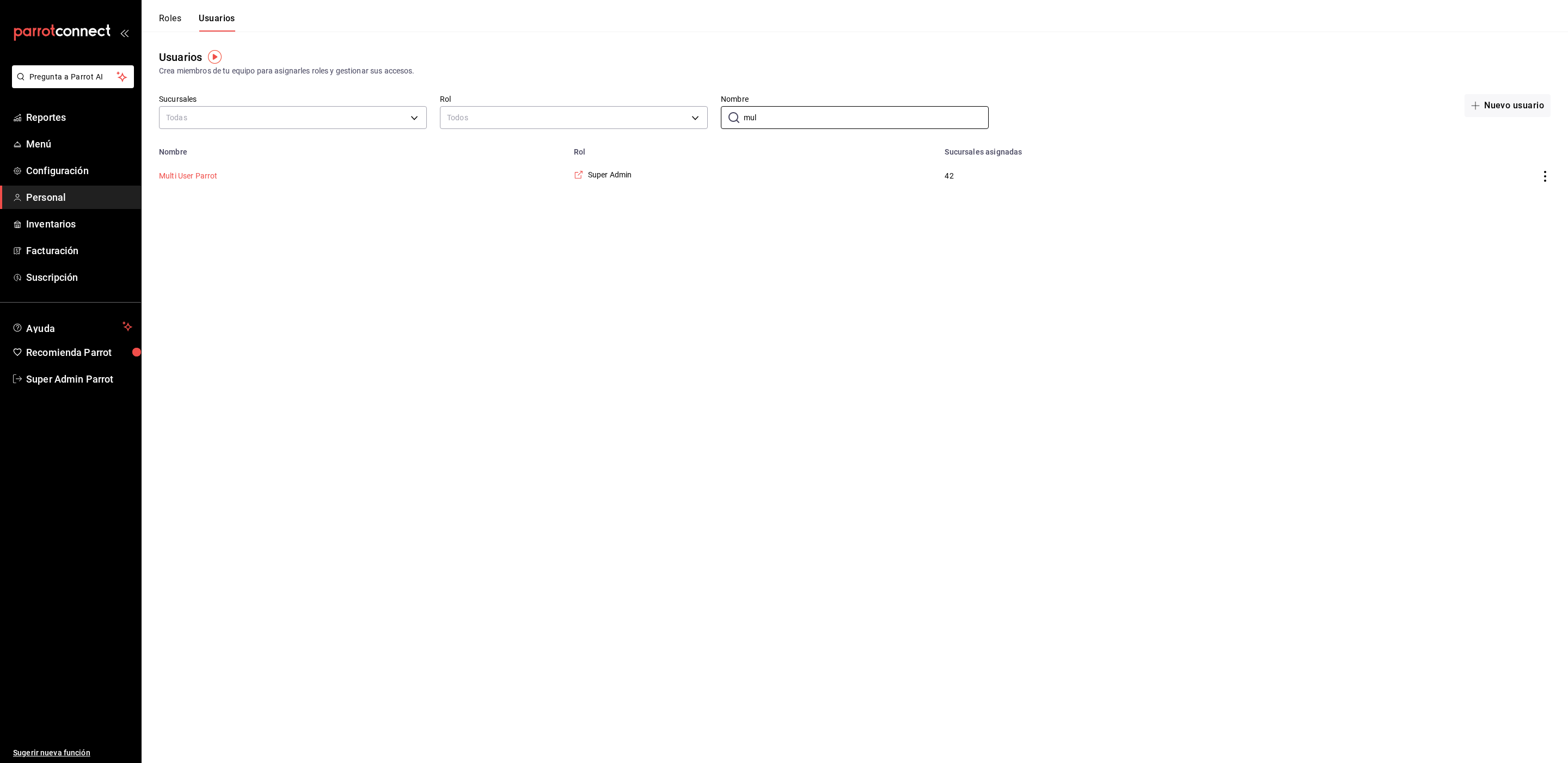
type input "mul"
click at [201, 175] on button "Multi User Parrot" at bounding box center [188, 175] width 59 height 11
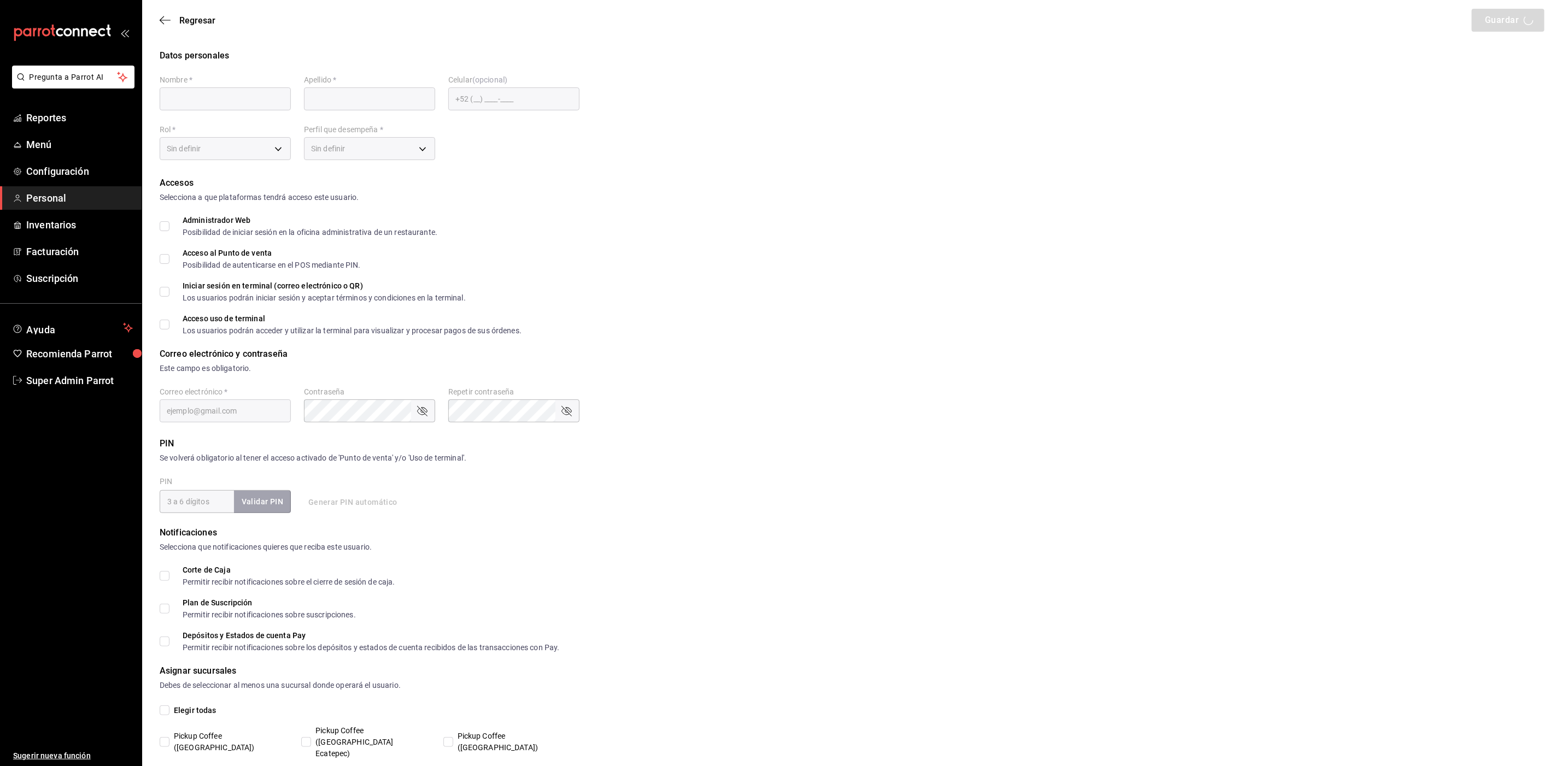
type input "Multi User"
type input "Parrot"
checkbox input "true"
type input "[EMAIL_ADDRESS][DOMAIN_NAME]"
type input "87b2d739-4fa6-452d-90d0-72d4031a837a"
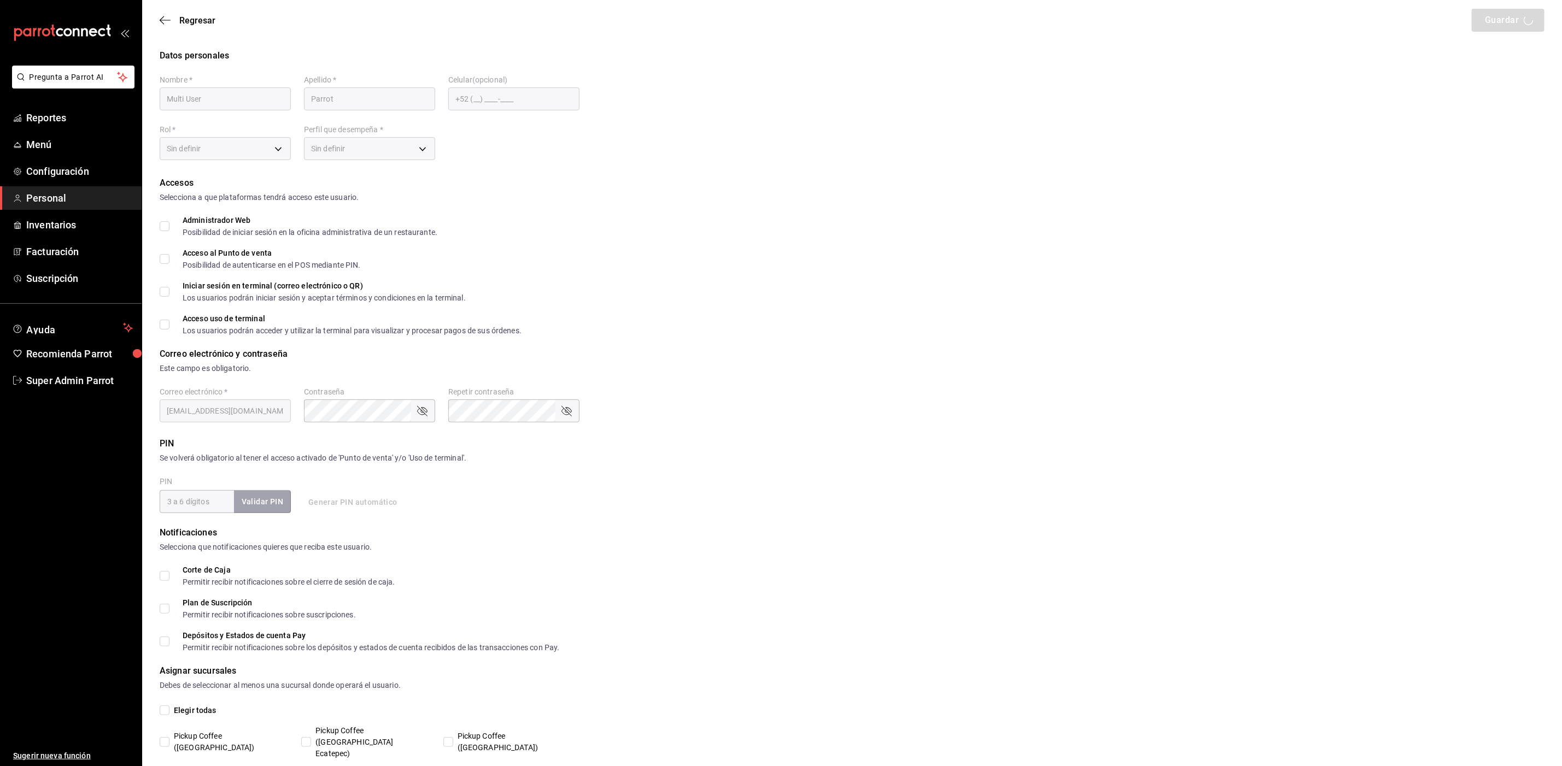
type input "UNDEFINED"
checkbox input "true"
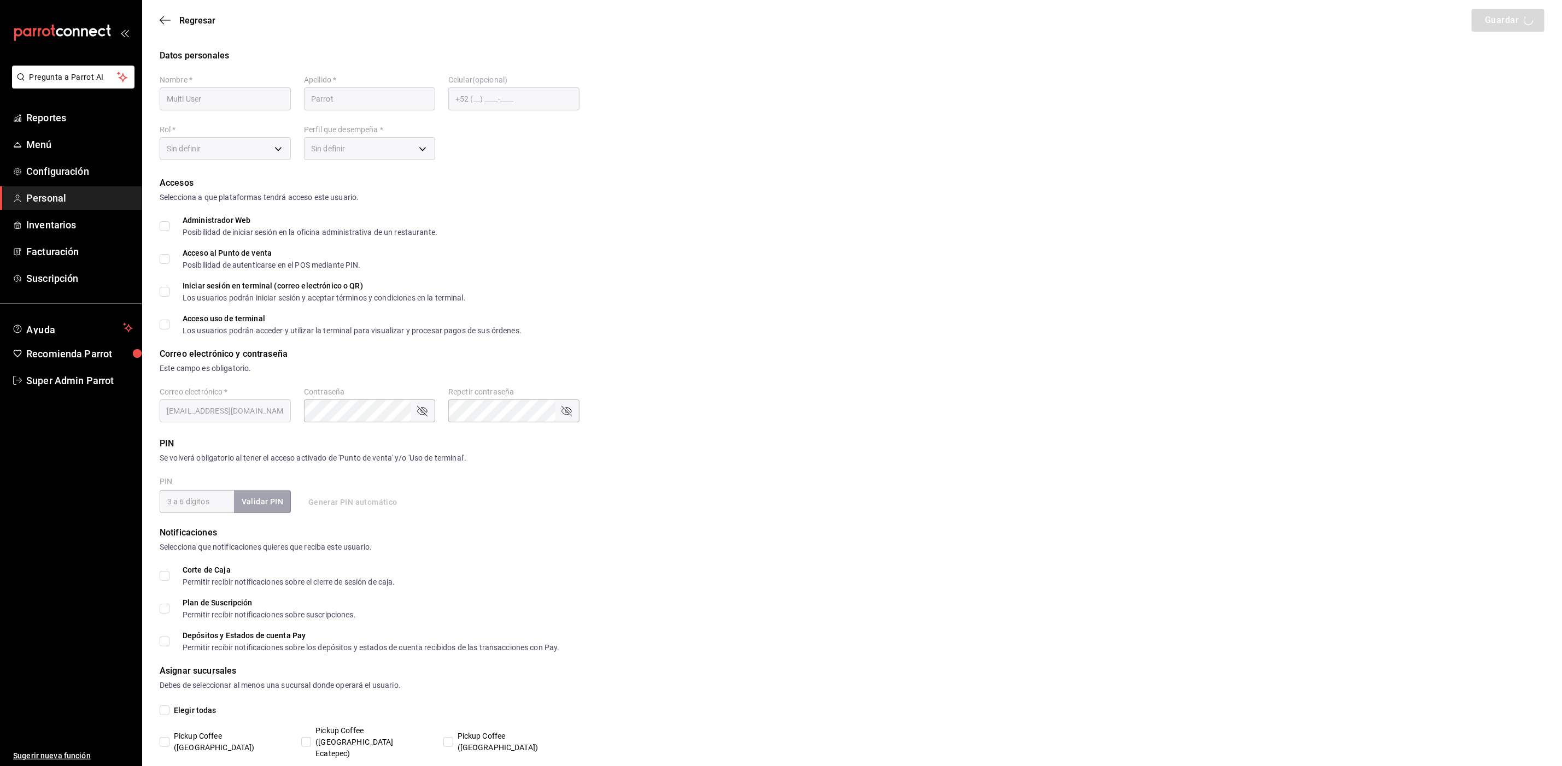
checkbox input "true"
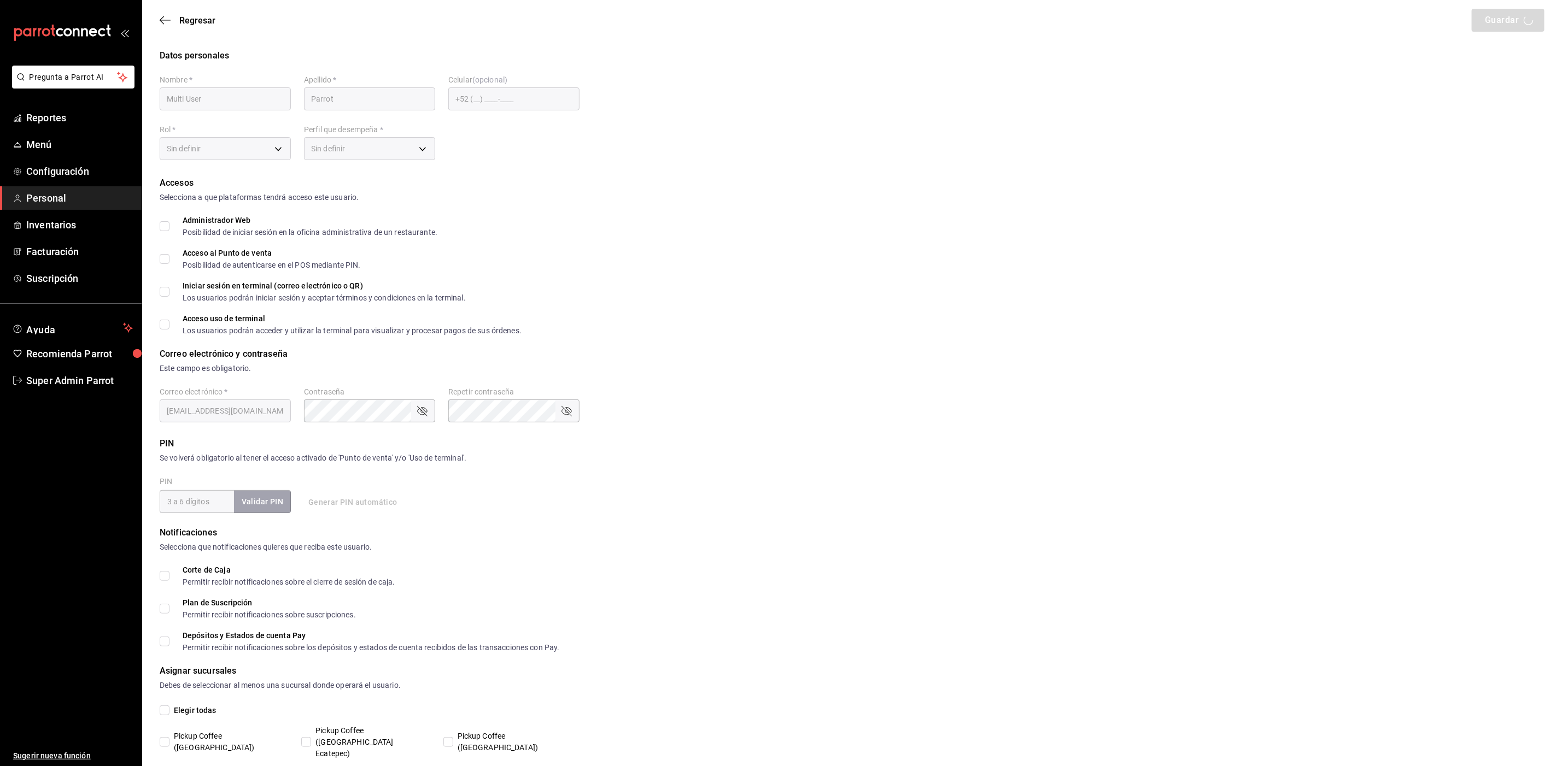
checkbox input "true"
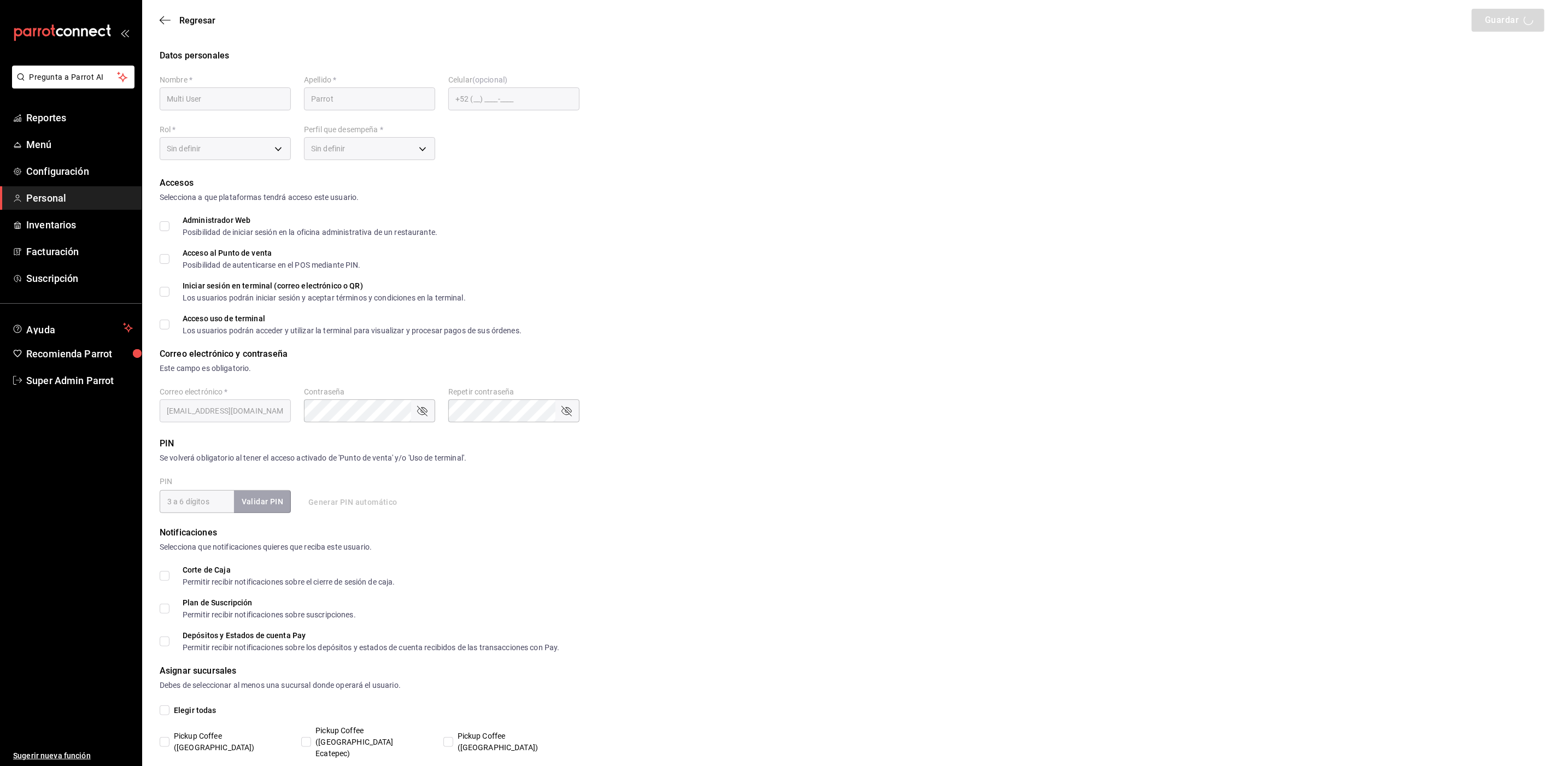
checkbox input "true"
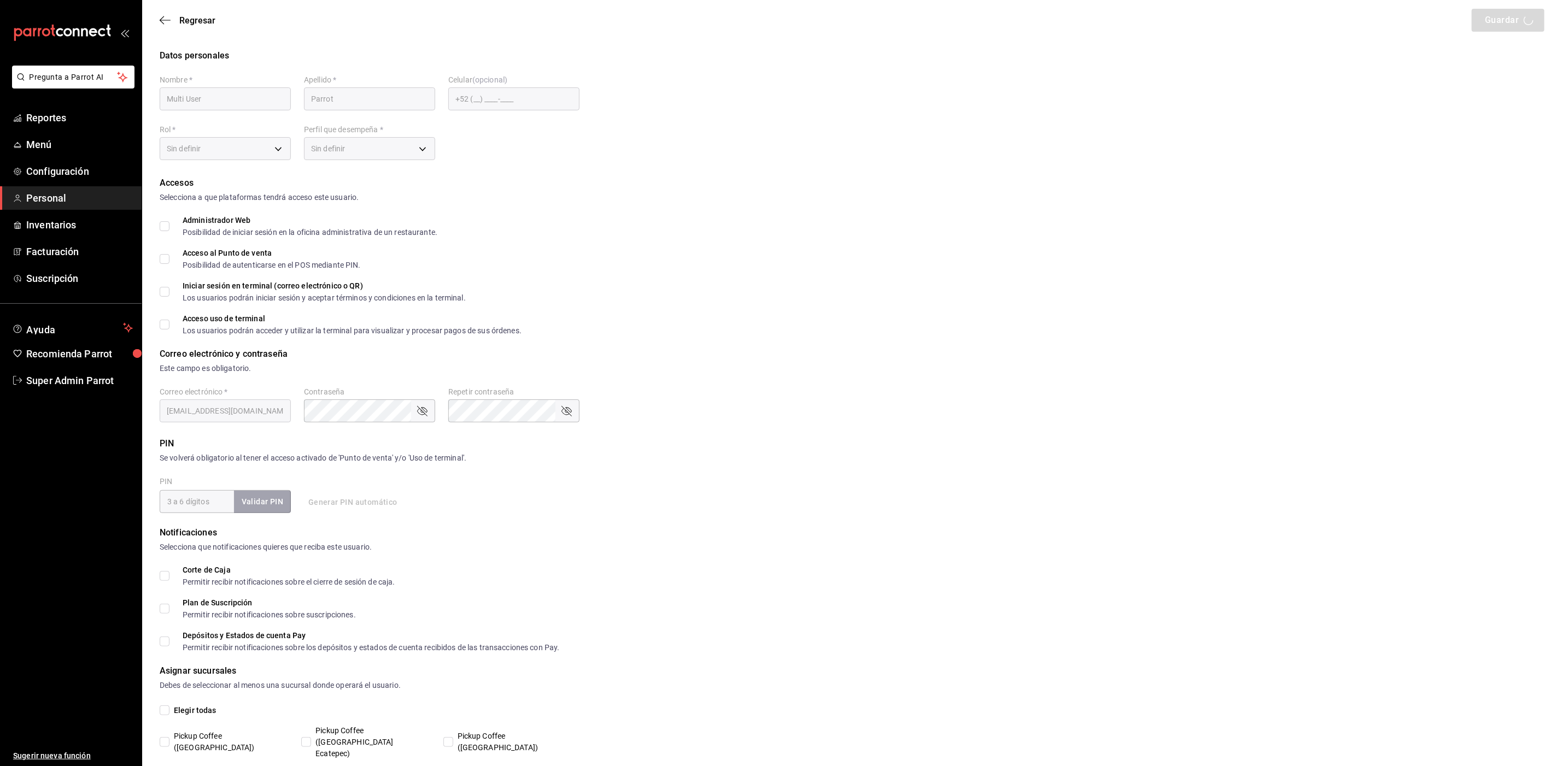
checkbox input "true"
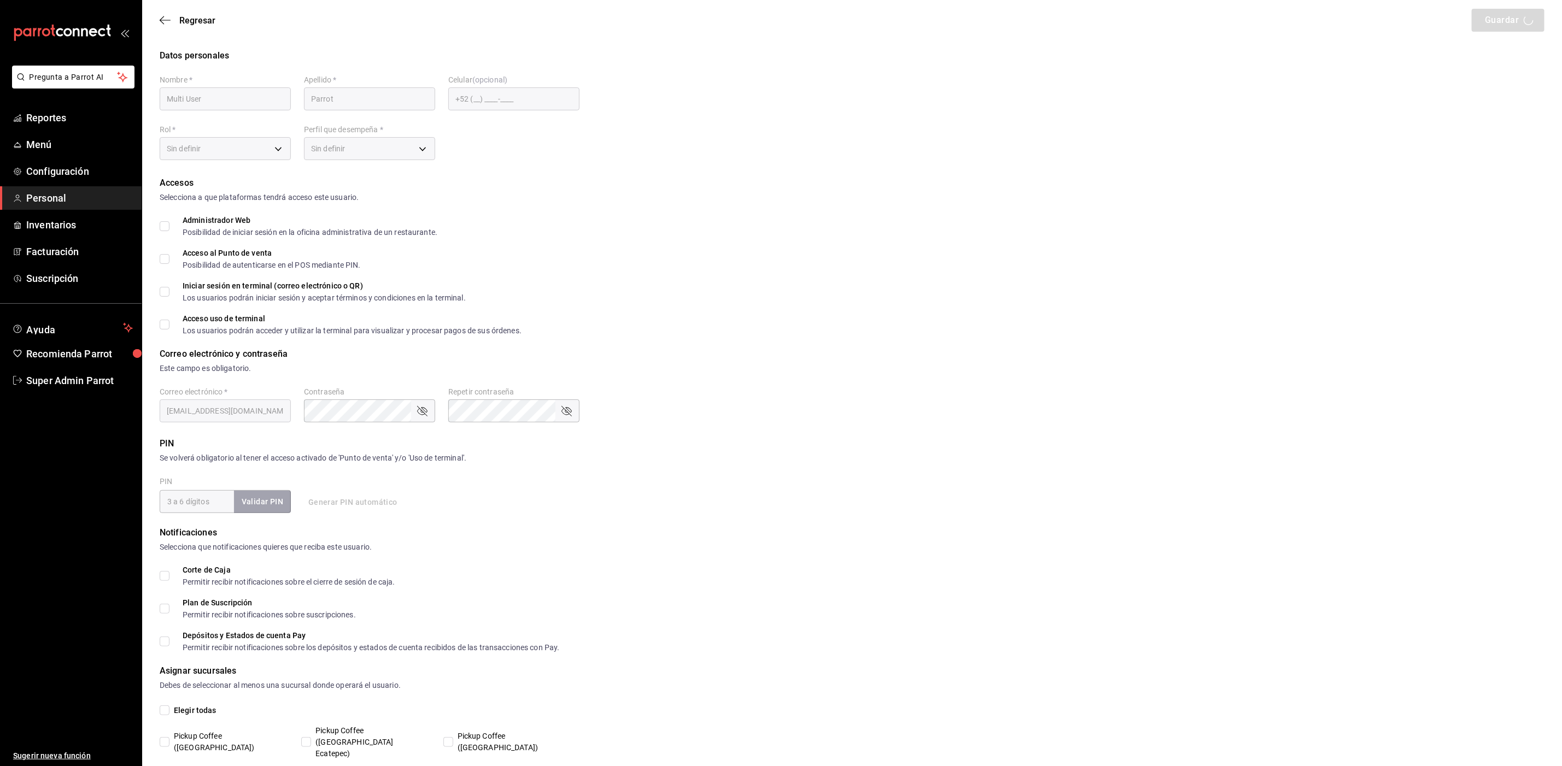
checkbox input "true"
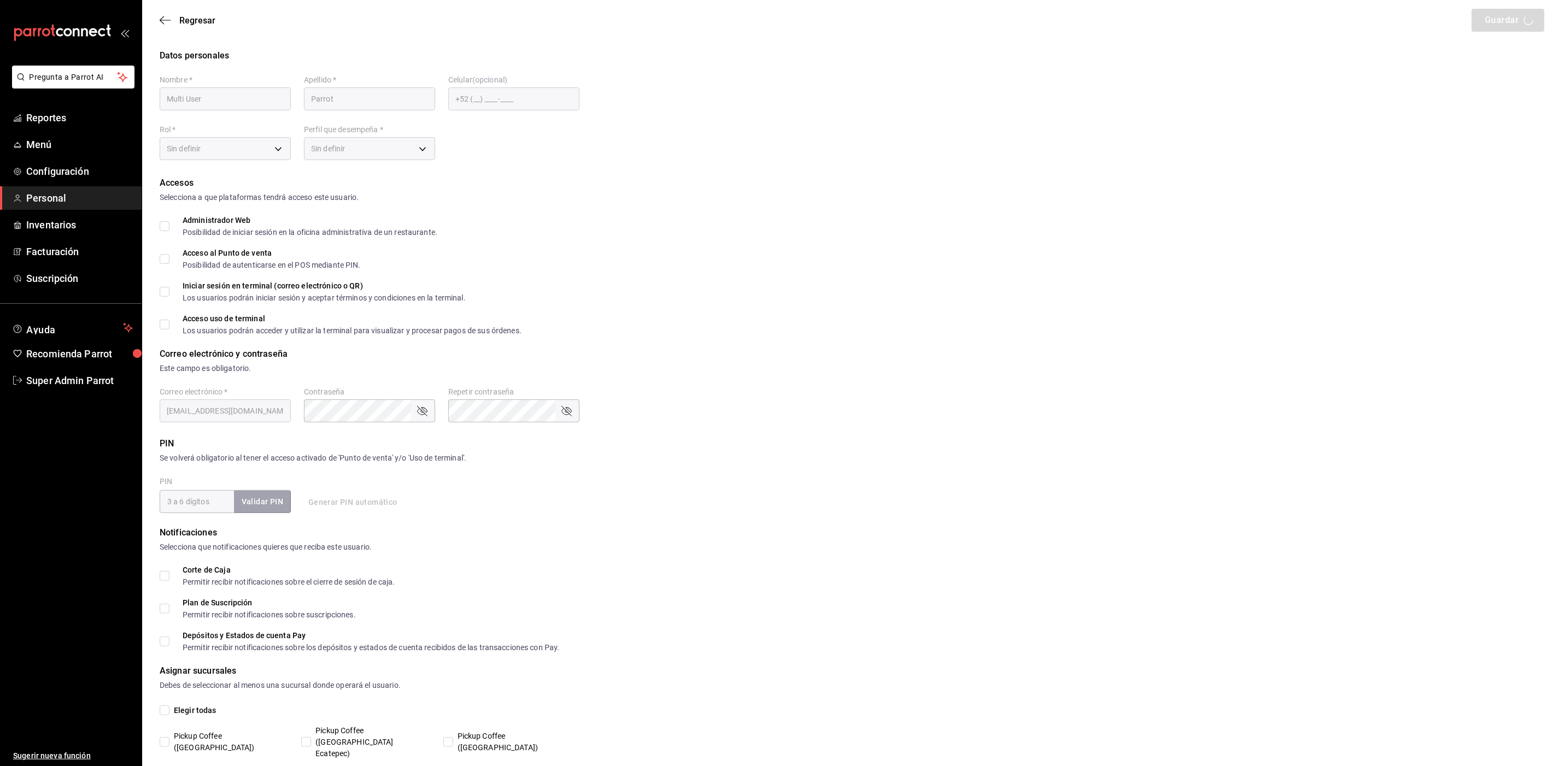
checkbox input "true"
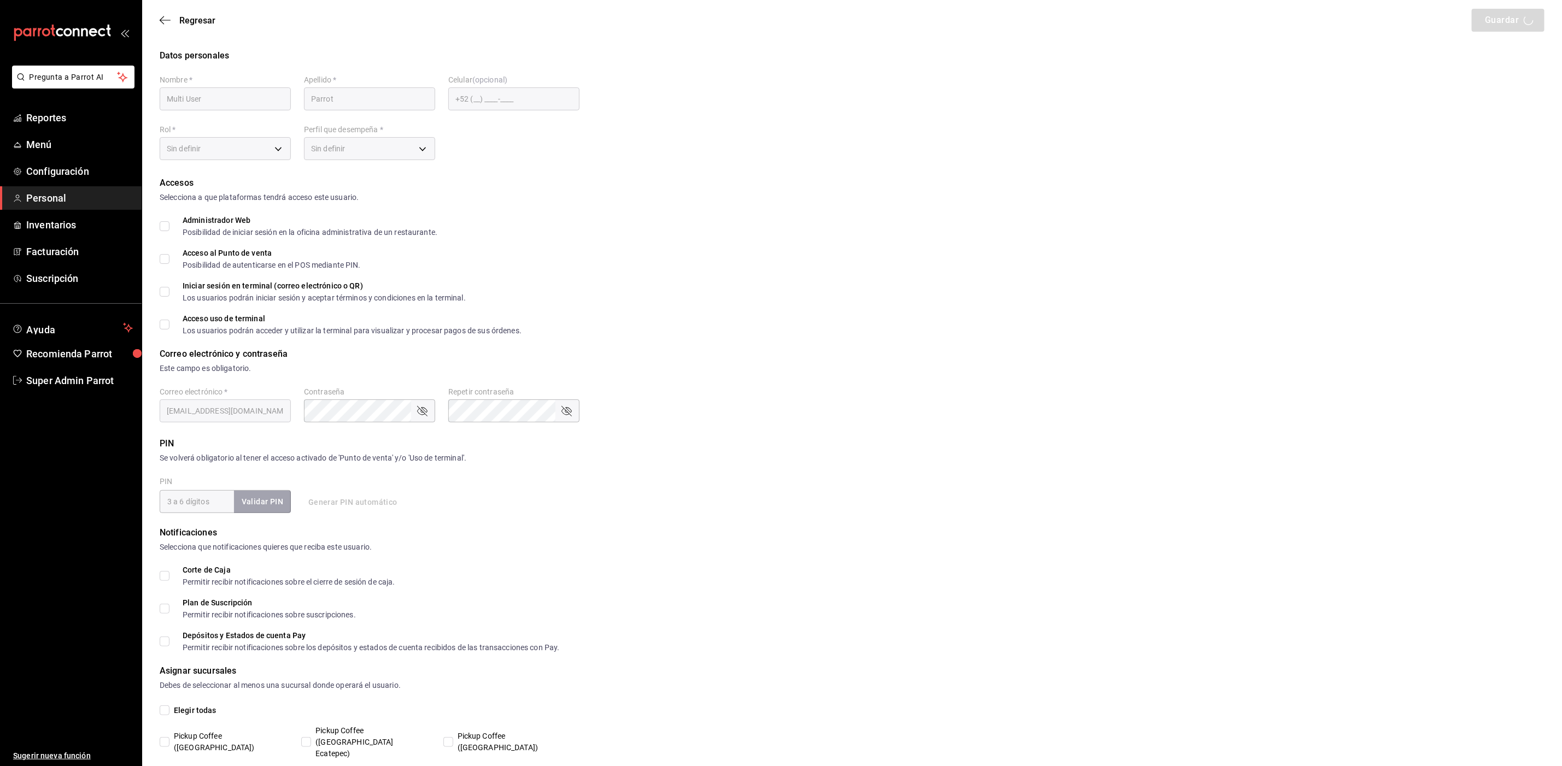
checkbox input "true"
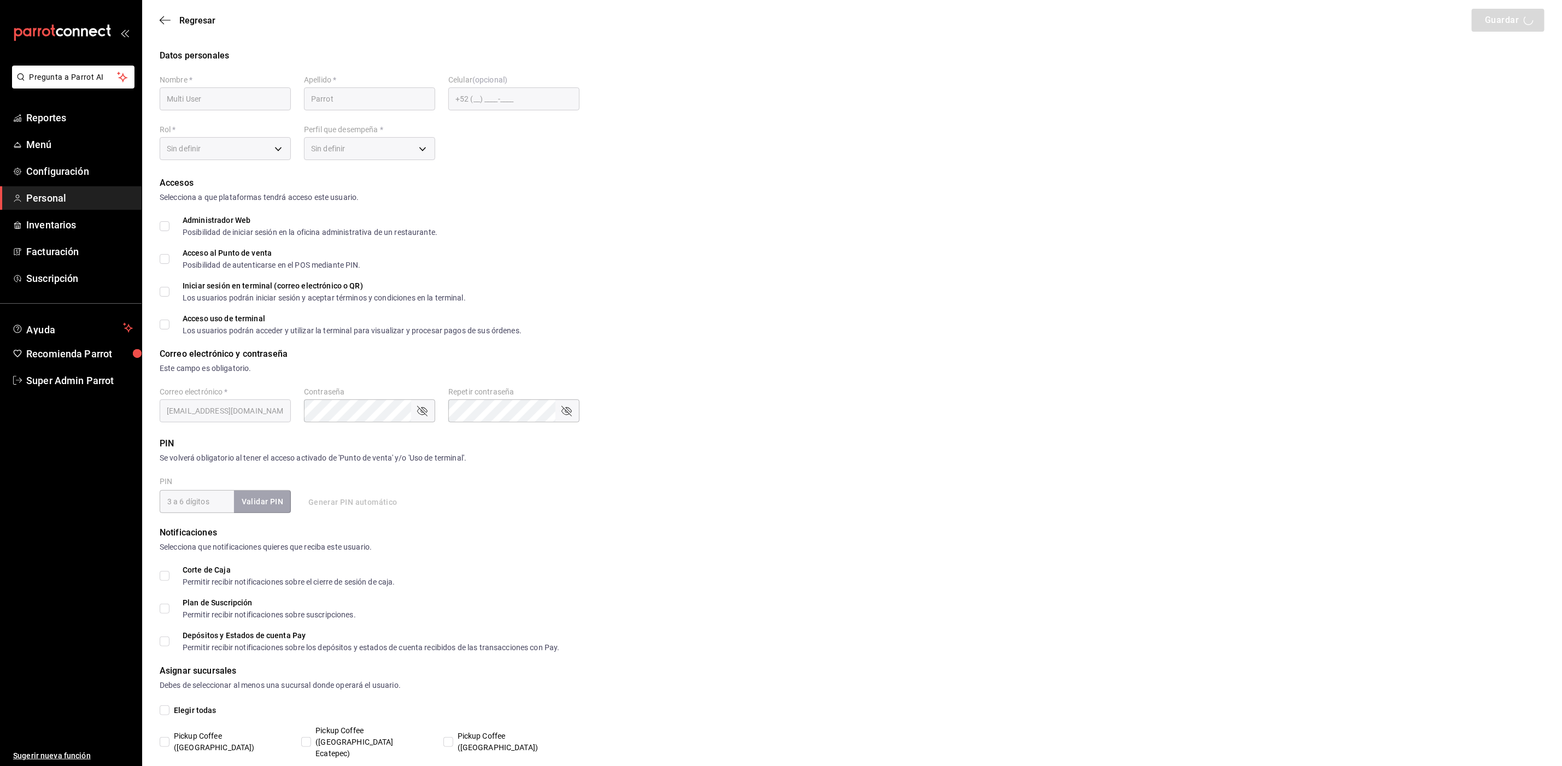
checkbox input "true"
drag, startPoint x: 264, startPoint y: 410, endPoint x: 165, endPoint y: 405, distance: 99.6
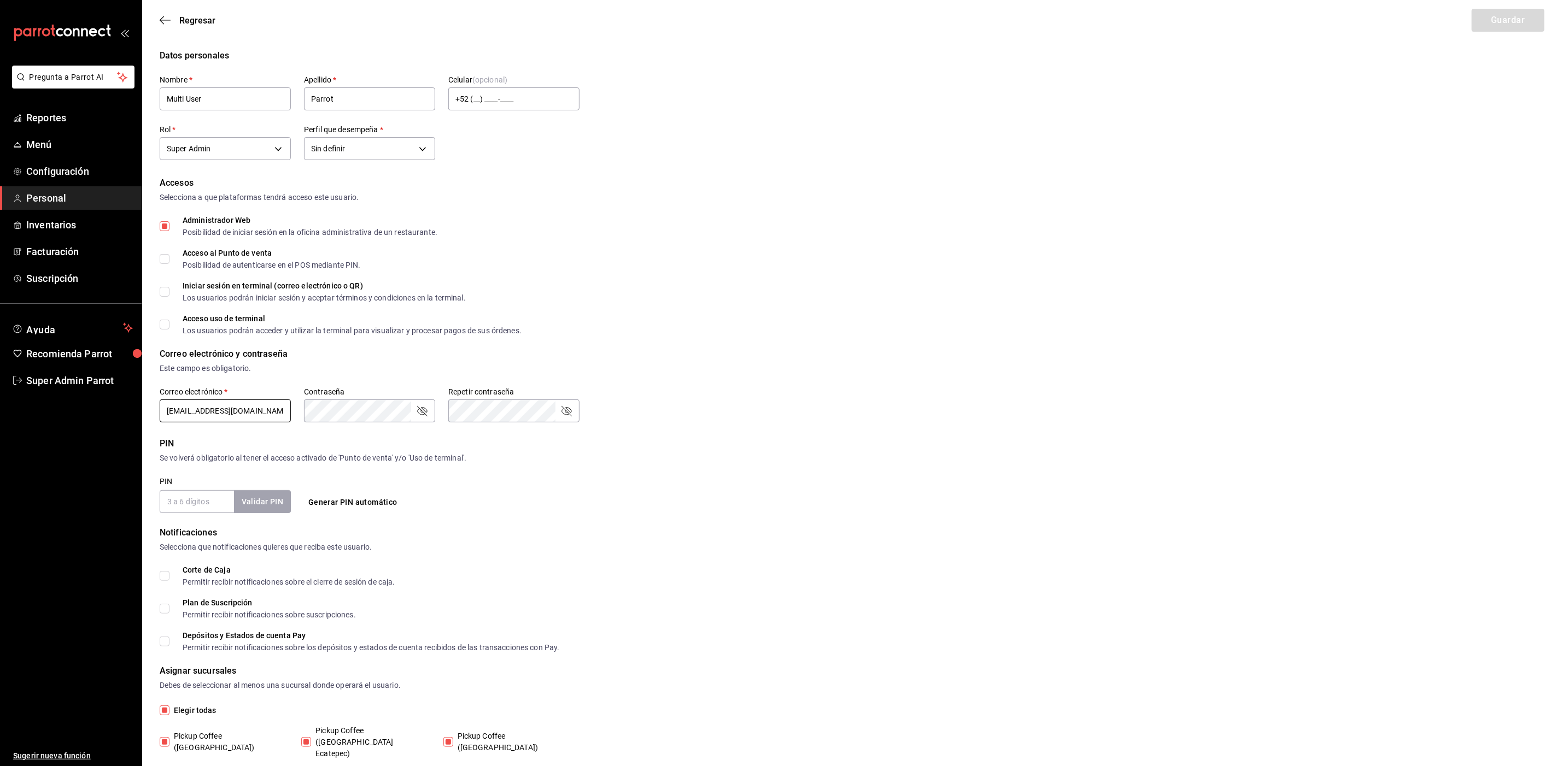
click at [165, 405] on input "[EMAIL_ADDRESS][DOMAIN_NAME]" at bounding box center [225, 411] width 131 height 23
click at [401, 433] on form "Datos personales Nombre   * Multi User Apellido   * Parrot Celular (opcional) +…" at bounding box center [852, 604] width 1385 height 1110
click at [422, 415] on icon "passwordField" at bounding box center [422, 411] width 10 height 10
click at [492, 430] on form "Datos personales Nombre   * Multi User Apellido   * Parrot Celular (opcional) +…" at bounding box center [852, 604] width 1385 height 1110
click at [570, 419] on div "Repetir contraseña" at bounding box center [513, 411] width 131 height 23
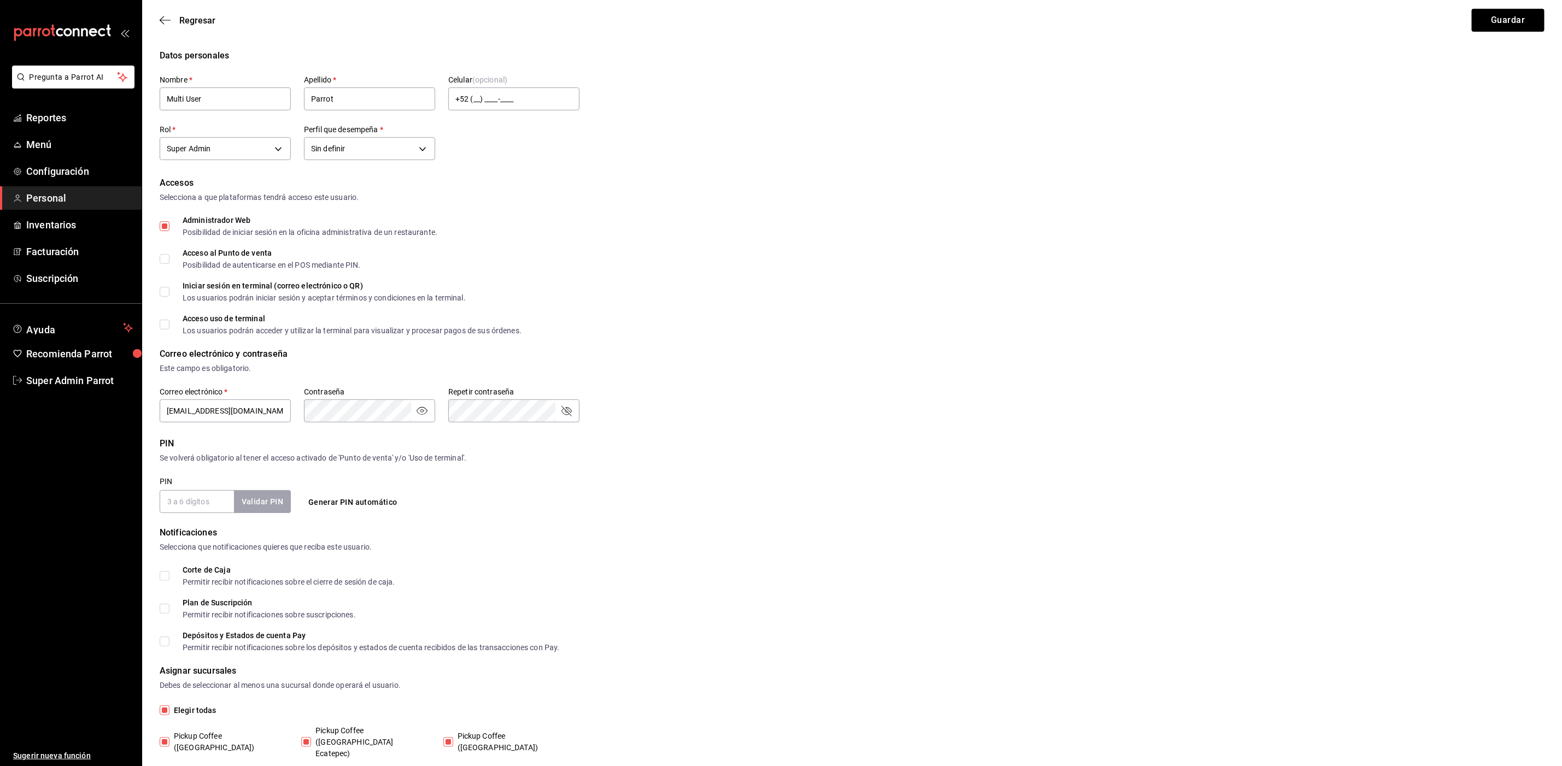
click at [569, 413] on icon "passwordField" at bounding box center [566, 411] width 13 height 13
click at [1499, 23] on button "Guardar" at bounding box center [1508, 20] width 73 height 23
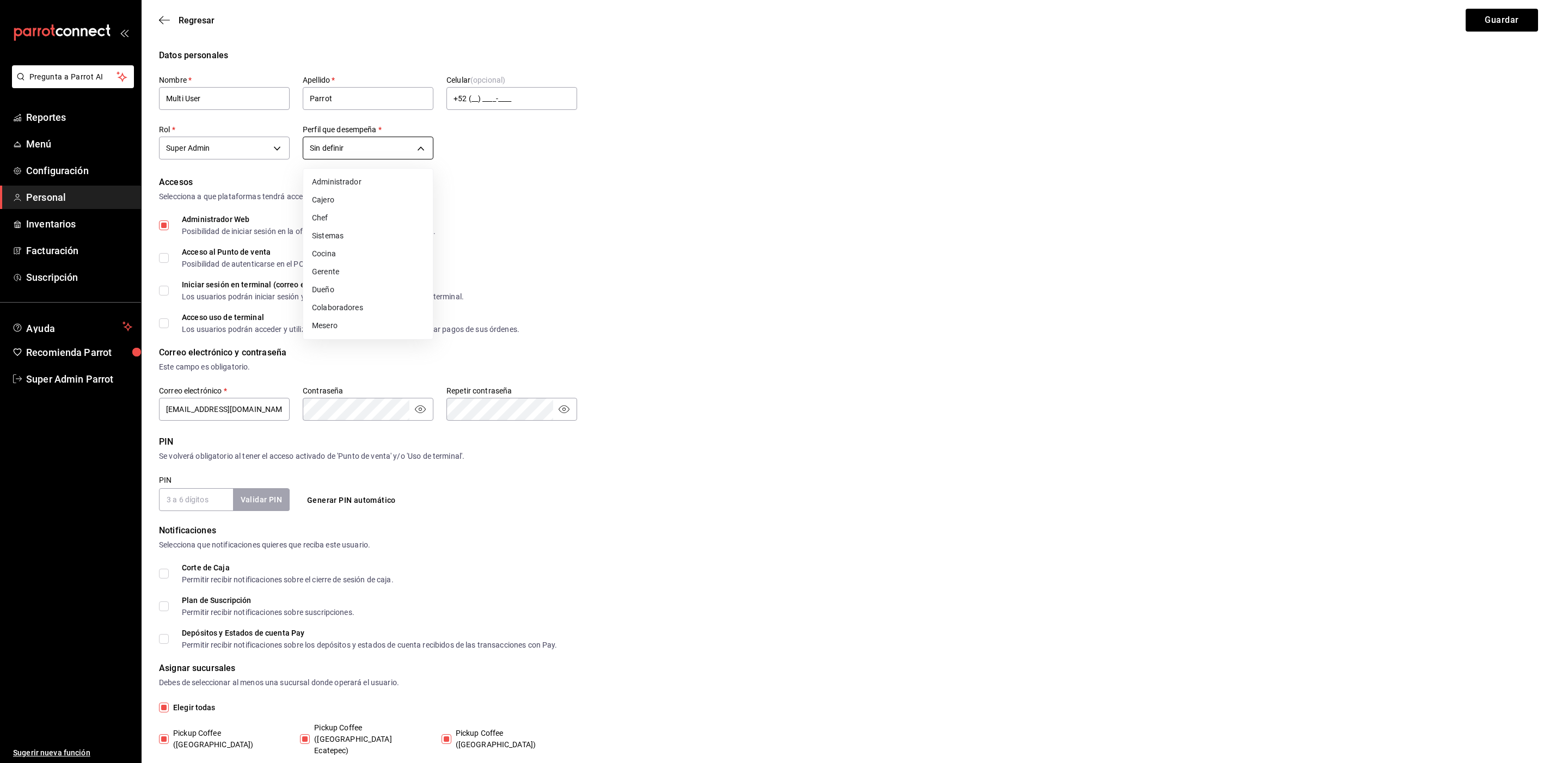
click at [397, 150] on body "Pregunta a Parrot AI Reportes Menú Configuración Personal Inventarios Facturaci…" at bounding box center [784, 593] width 1568 height 1185
click at [365, 186] on li "Administrador" at bounding box center [368, 182] width 130 height 18
type input "ADMIN"
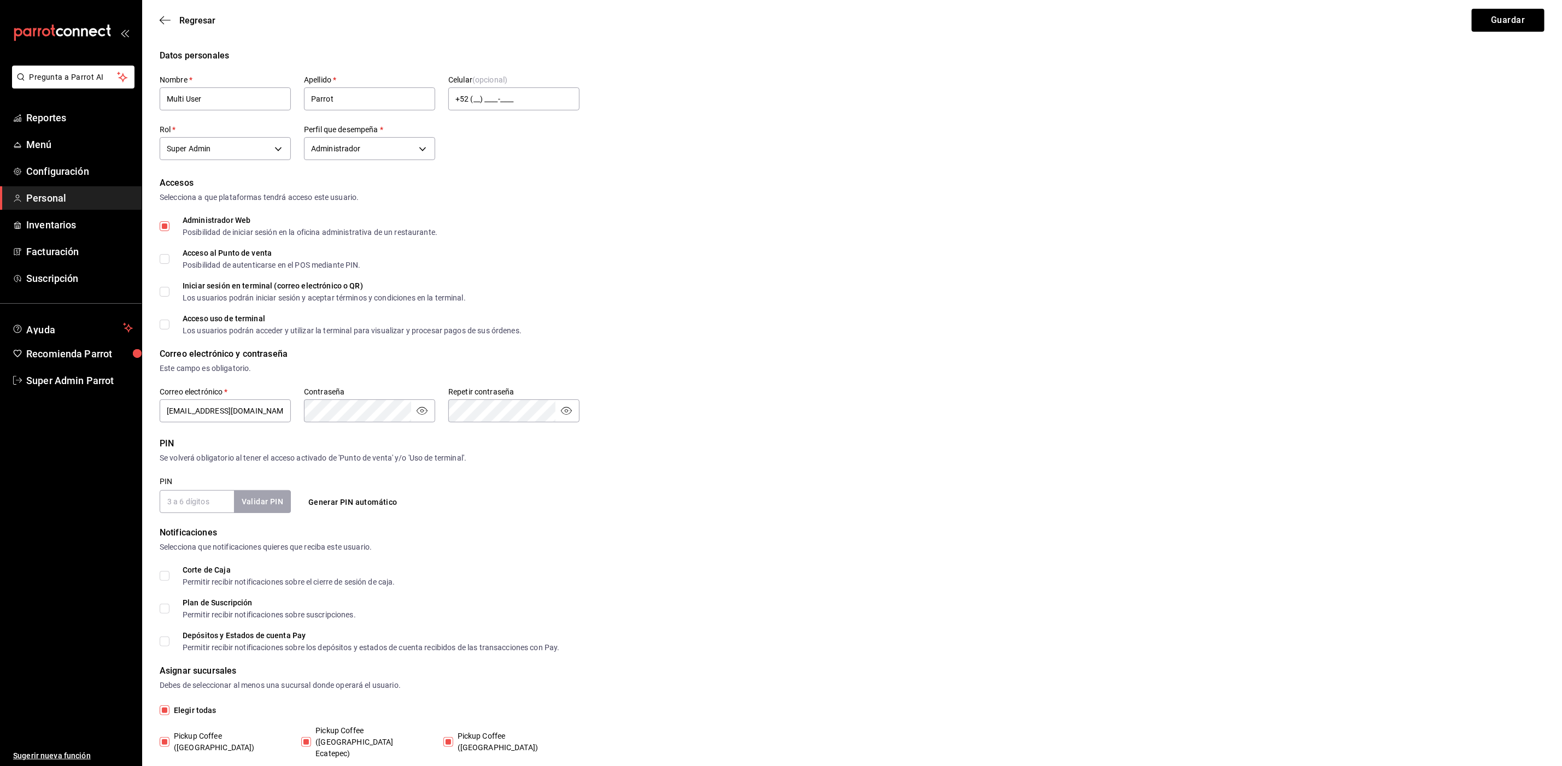
click at [295, 408] on div "Correo electrónico   * multiuser@pickup.com Contraseña Contraseña Repetir contr…" at bounding box center [370, 406] width 420 height 37
click at [430, 409] on div "Correo electrónico   * multiuser@pickup.com Contraseña Contraseña Repetir contr…" at bounding box center [370, 406] width 420 height 37
click at [1093, 243] on div "Accesos Selecciona a que plataformas tendrá acceso este usuario. Administrador …" at bounding box center [852, 256] width 1385 height 158
click at [1507, 17] on button "Guardar" at bounding box center [1508, 20] width 73 height 23
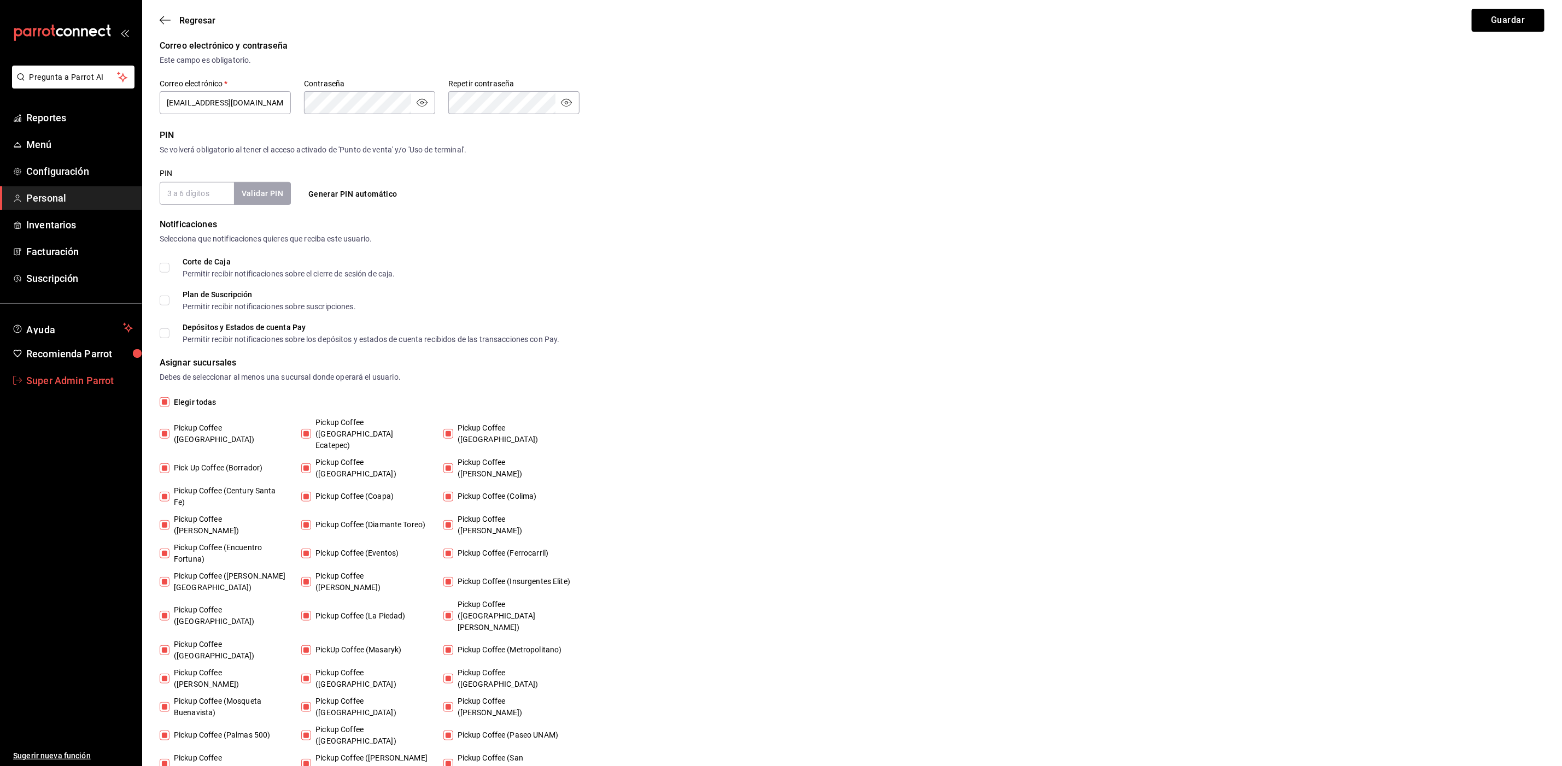
click at [71, 383] on span "Super Admin Parrot" at bounding box center [79, 380] width 107 height 15
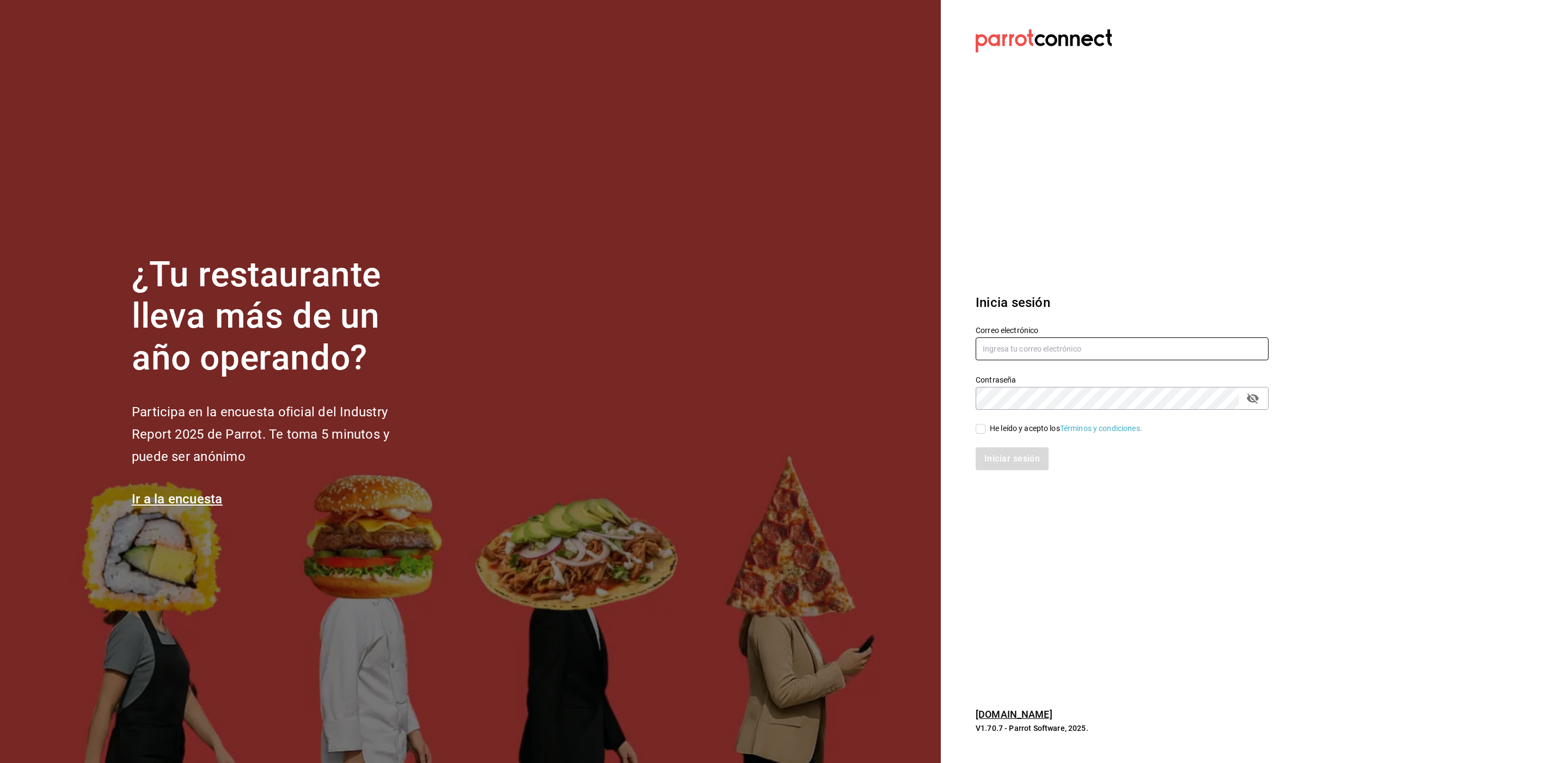
click at [991, 338] on input "text" at bounding box center [1123, 349] width 293 height 23
type input "[EMAIL_ADDRESS][DOMAIN_NAME]"
drag, startPoint x: 985, startPoint y: 433, endPoint x: 991, endPoint y: 457, distance: 24.7
drag, startPoint x: 991, startPoint y: 457, endPoint x: 977, endPoint y: 426, distance: 34.0
click at [977, 426] on input "He leído y acepto los Términos y condiciones." at bounding box center [981, 429] width 10 height 10
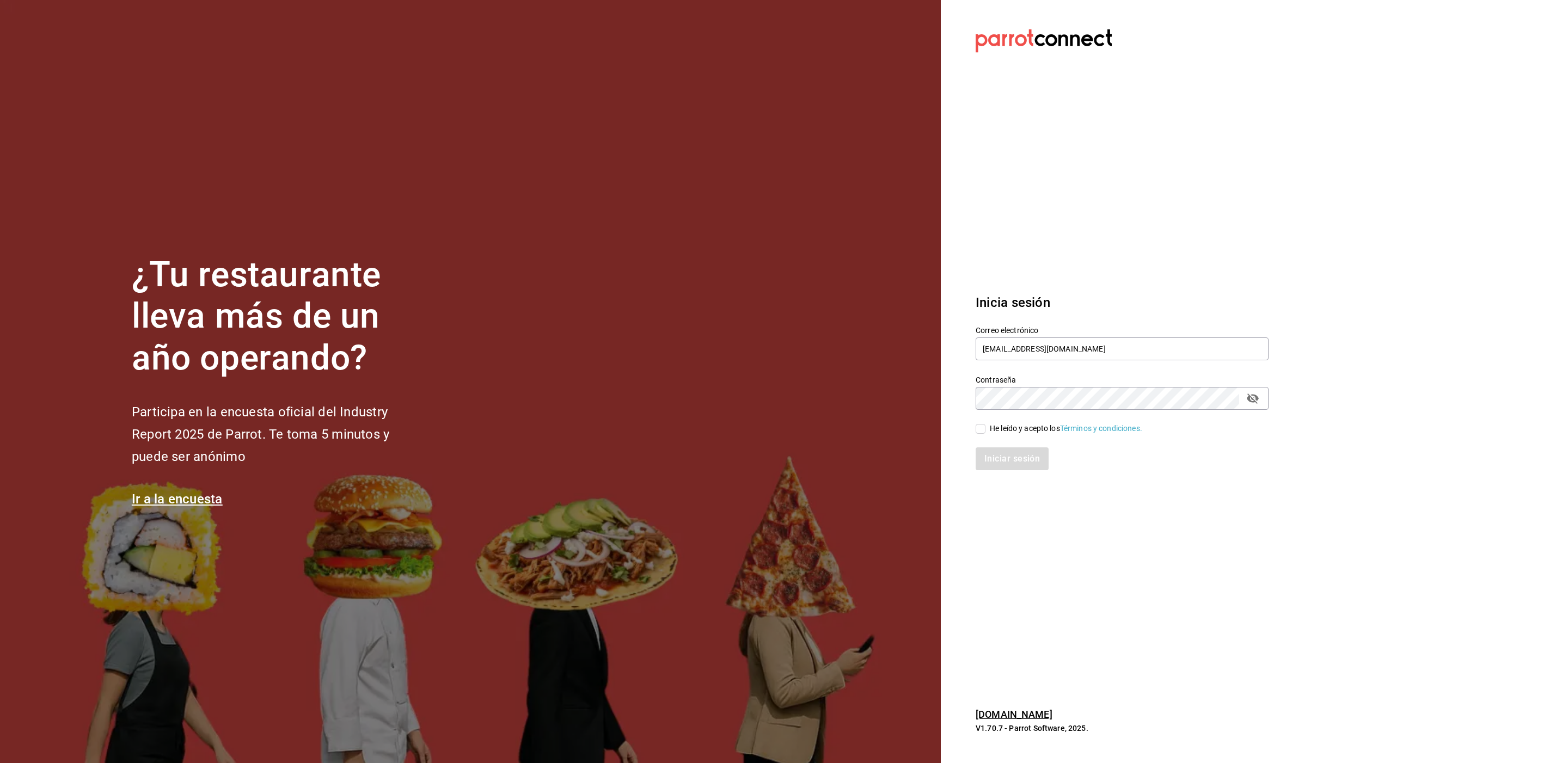
checkbox input "true"
click at [995, 465] on button "Iniciar sesión" at bounding box center [1013, 458] width 74 height 23
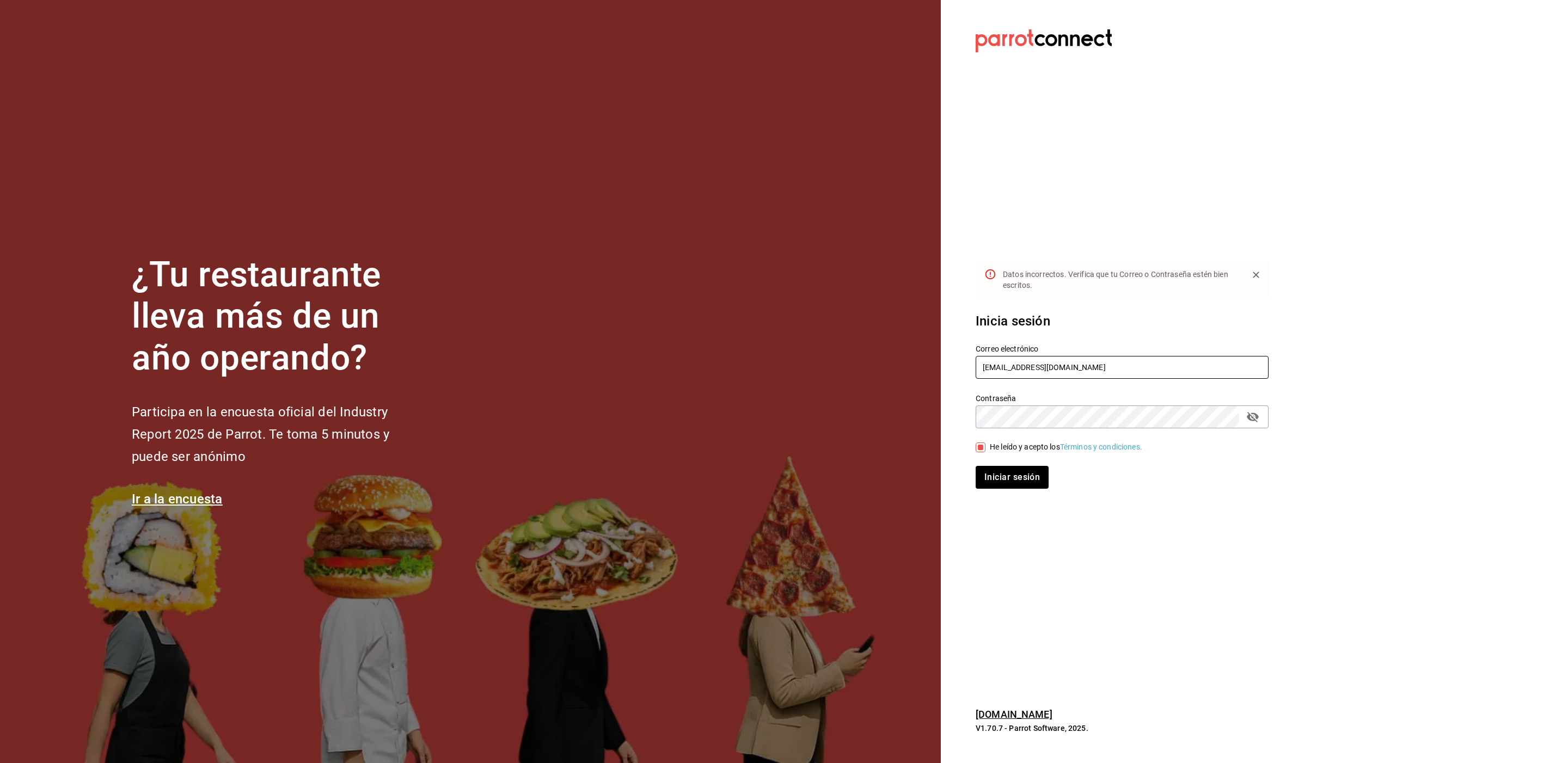
drag, startPoint x: 1075, startPoint y: 359, endPoint x: 962, endPoint y: 360, distance: 113.0
click at [962, 360] on div "Correo electrónico [EMAIL_ADDRESS][DOMAIN_NAME]" at bounding box center [1115, 356] width 306 height 50
